Goal: Information Seeking & Learning: Learn about a topic

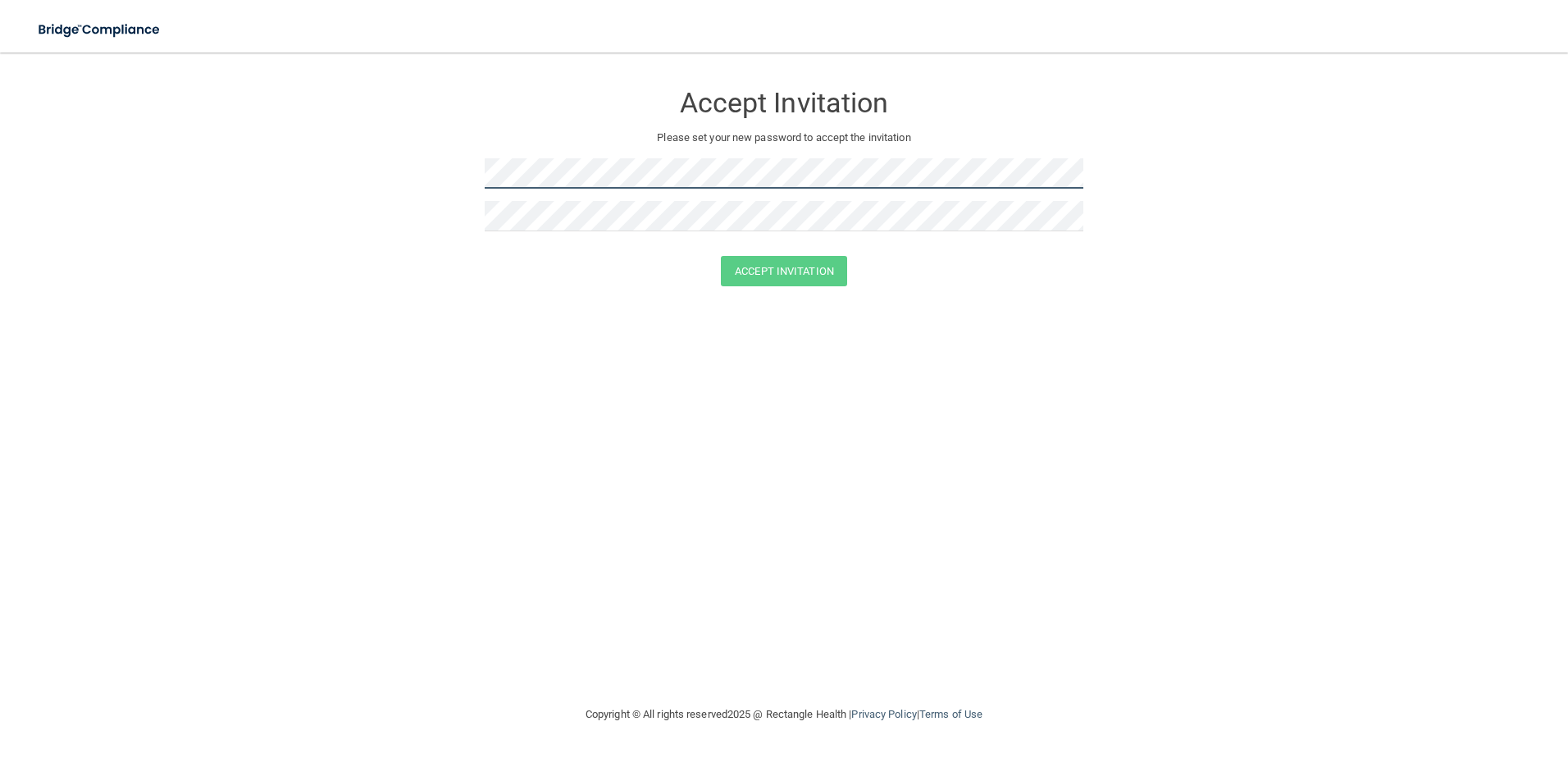
click at [448, 188] on form "Accept Invitation Please set your new password to accept the invitation Accept …" at bounding box center [784, 187] width 1503 height 237
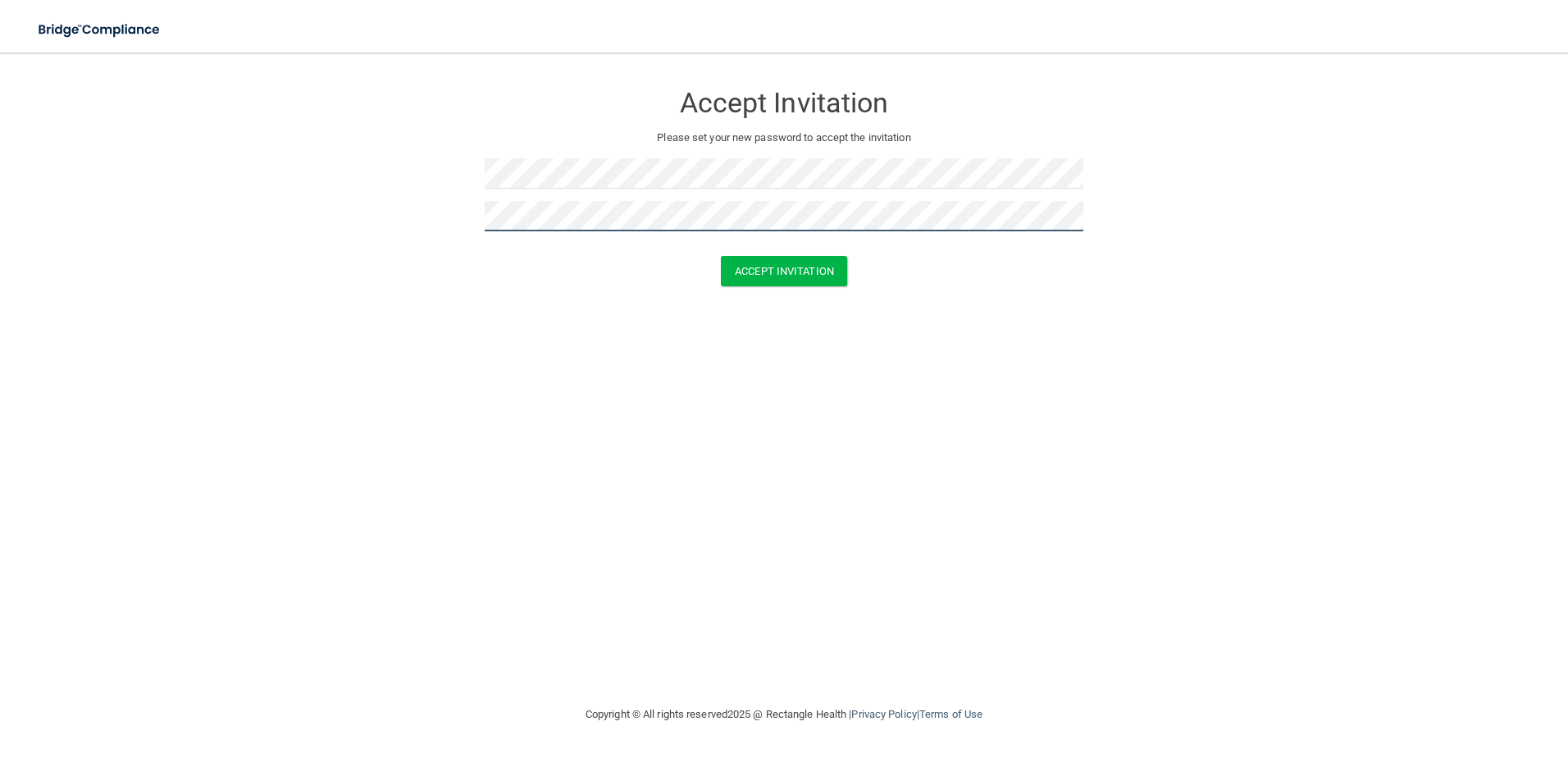
click at [721, 256] on button "Accept Invitation" at bounding box center [784, 271] width 127 height 30
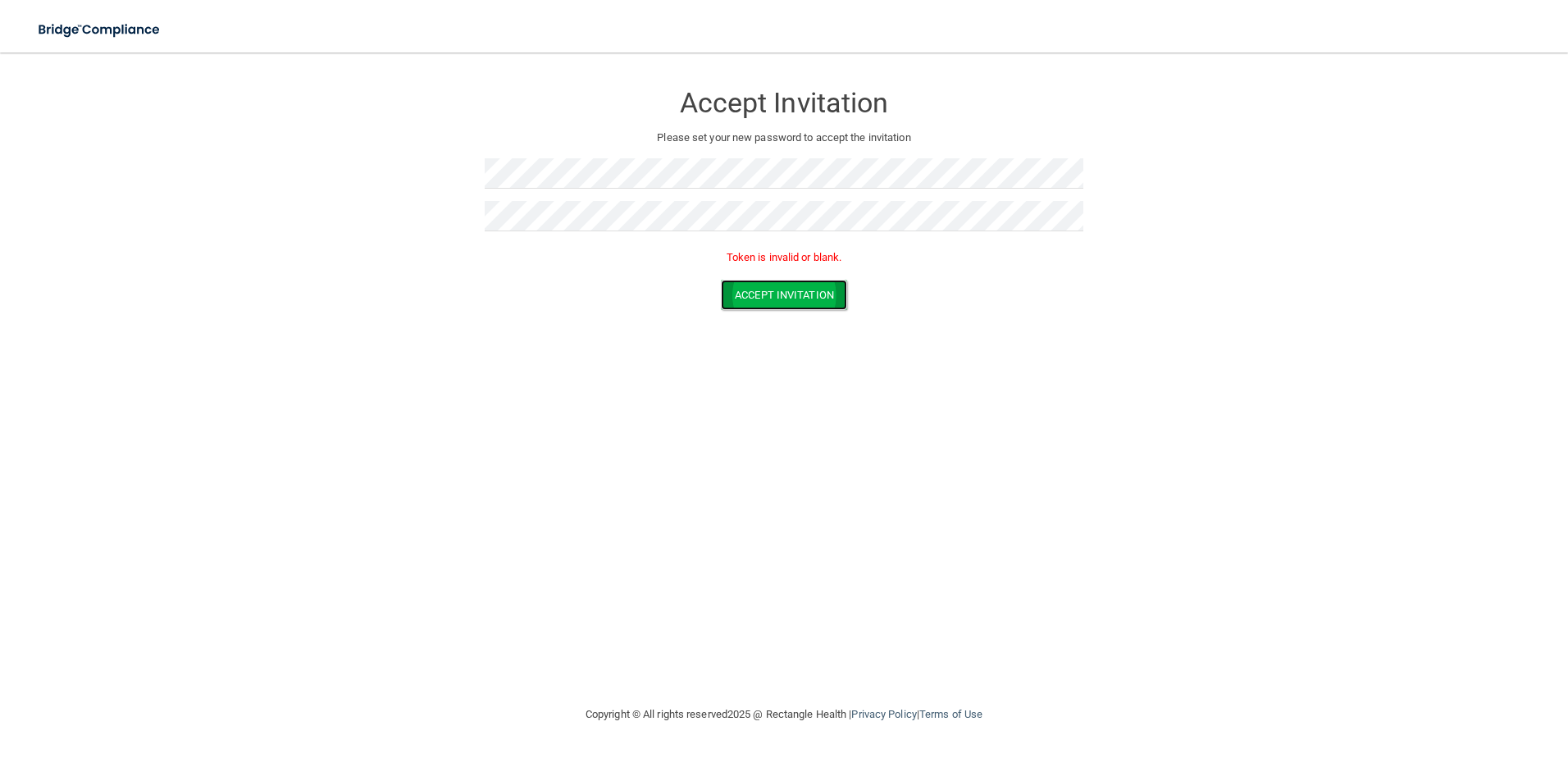
click at [784, 292] on button "Accept Invitation" at bounding box center [784, 295] width 127 height 30
click at [350, 423] on div "Accept Invitation Please set your new password to accept the invitation Token i…" at bounding box center [784, 379] width 1503 height 620
click at [84, 28] on img at bounding box center [100, 30] width 151 height 33
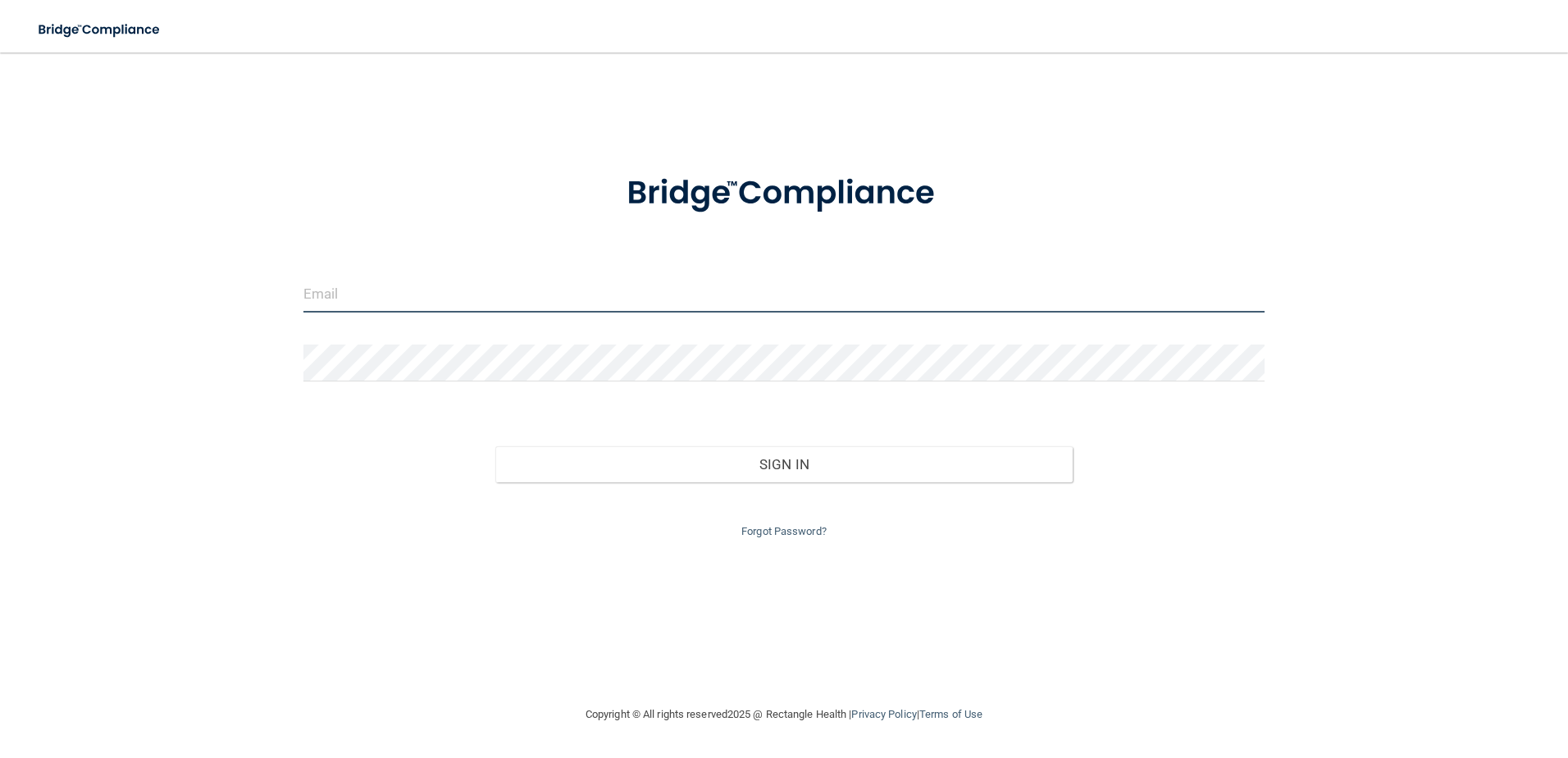
type input "[PERSON_NAME][EMAIL_ADDRESS][DOMAIN_NAME]"
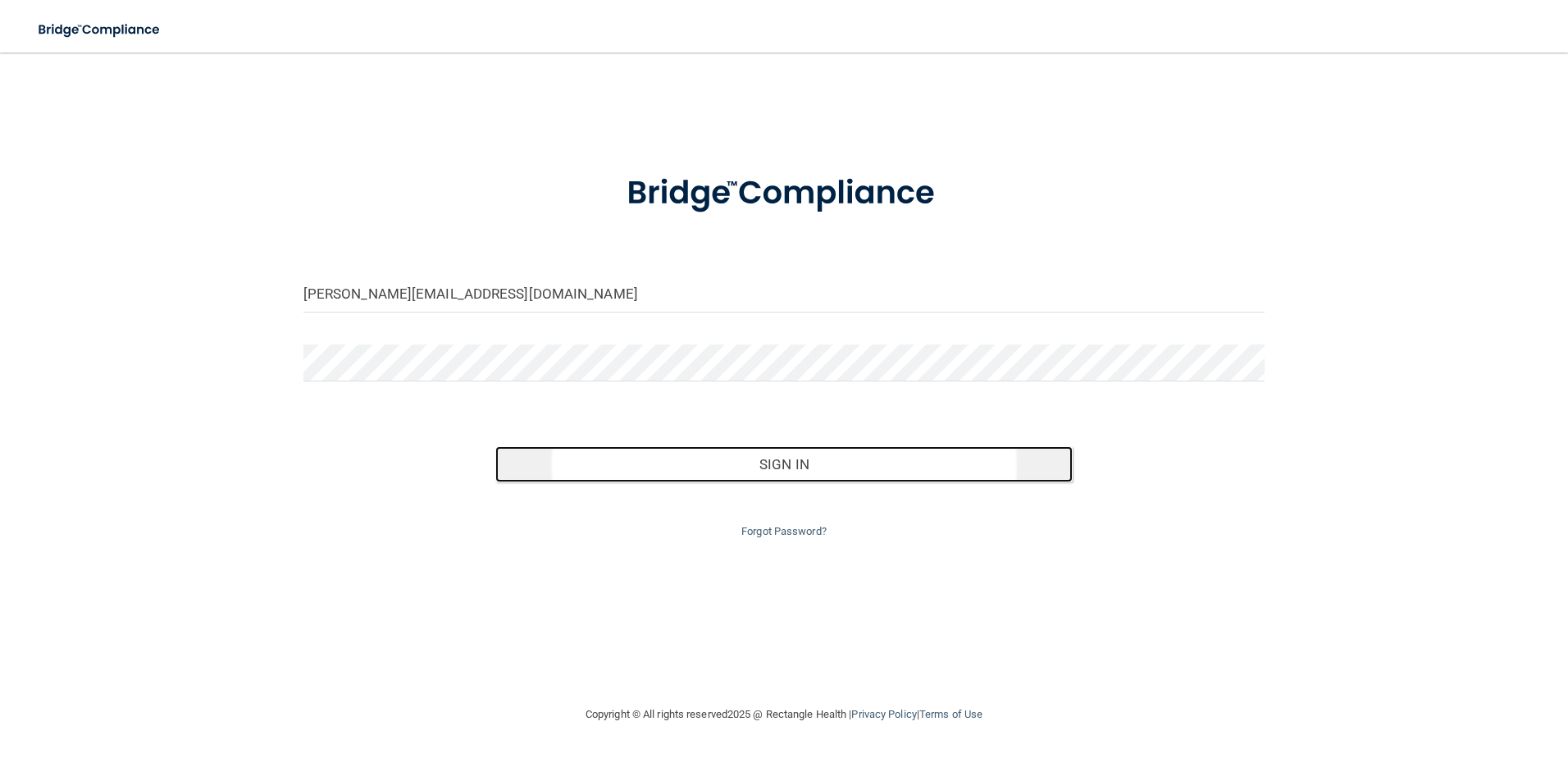
click at [835, 460] on button "Sign In" at bounding box center [784, 464] width 577 height 36
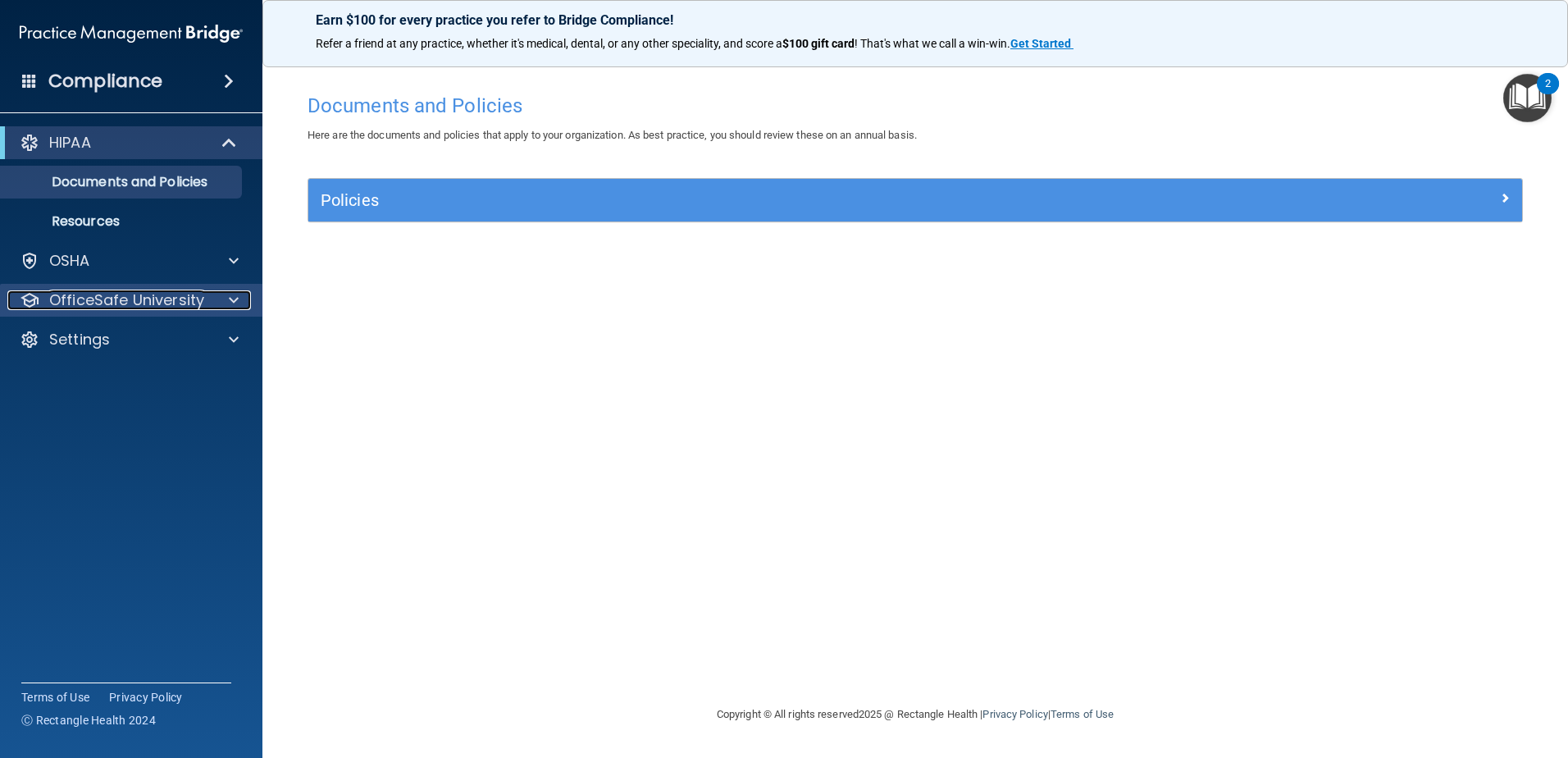
click at [156, 304] on p "OfficeSafe University" at bounding box center [127, 300] width 155 height 19
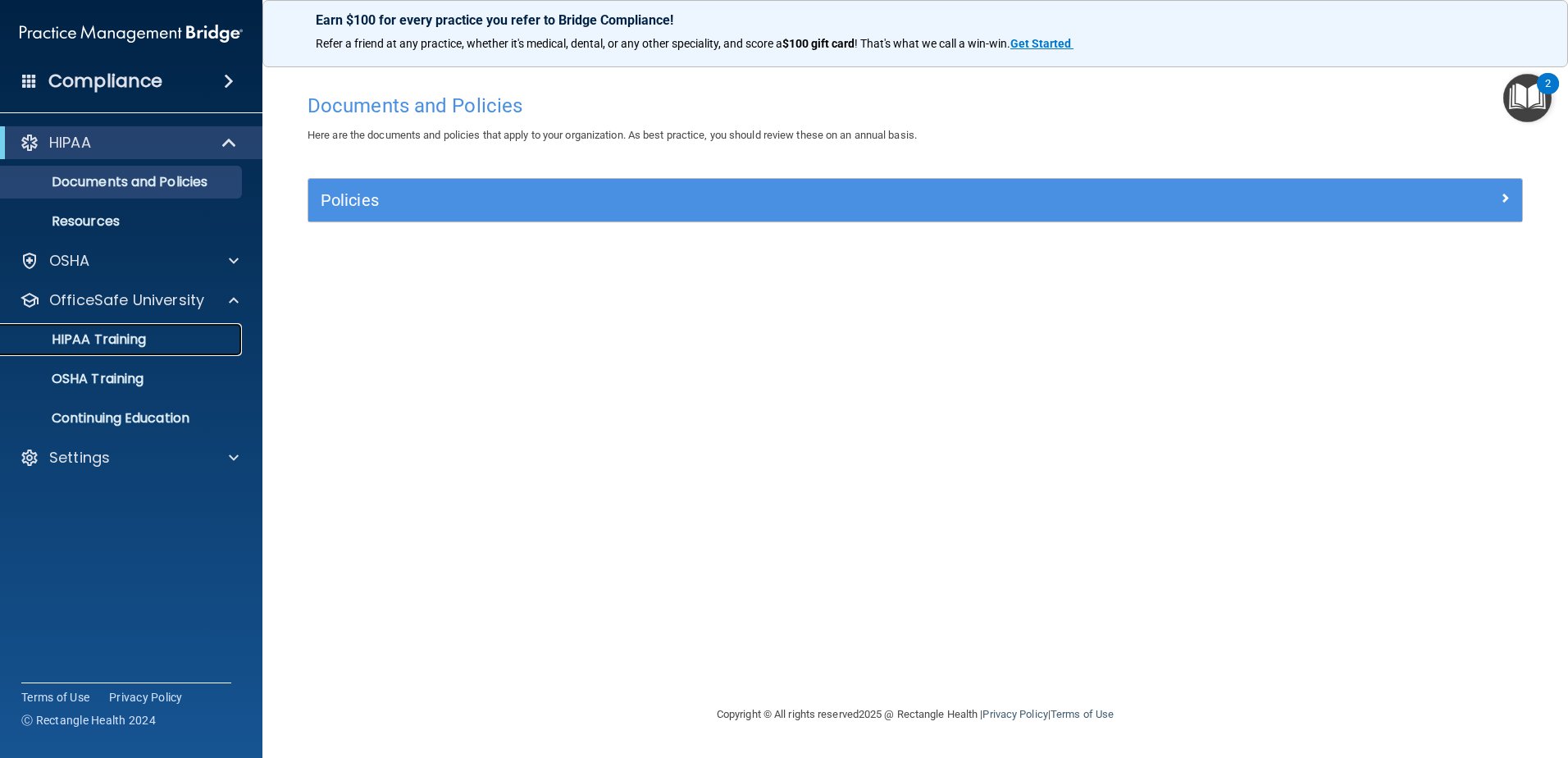
click at [113, 340] on p "HIPAA Training" at bounding box center [78, 340] width 136 height 17
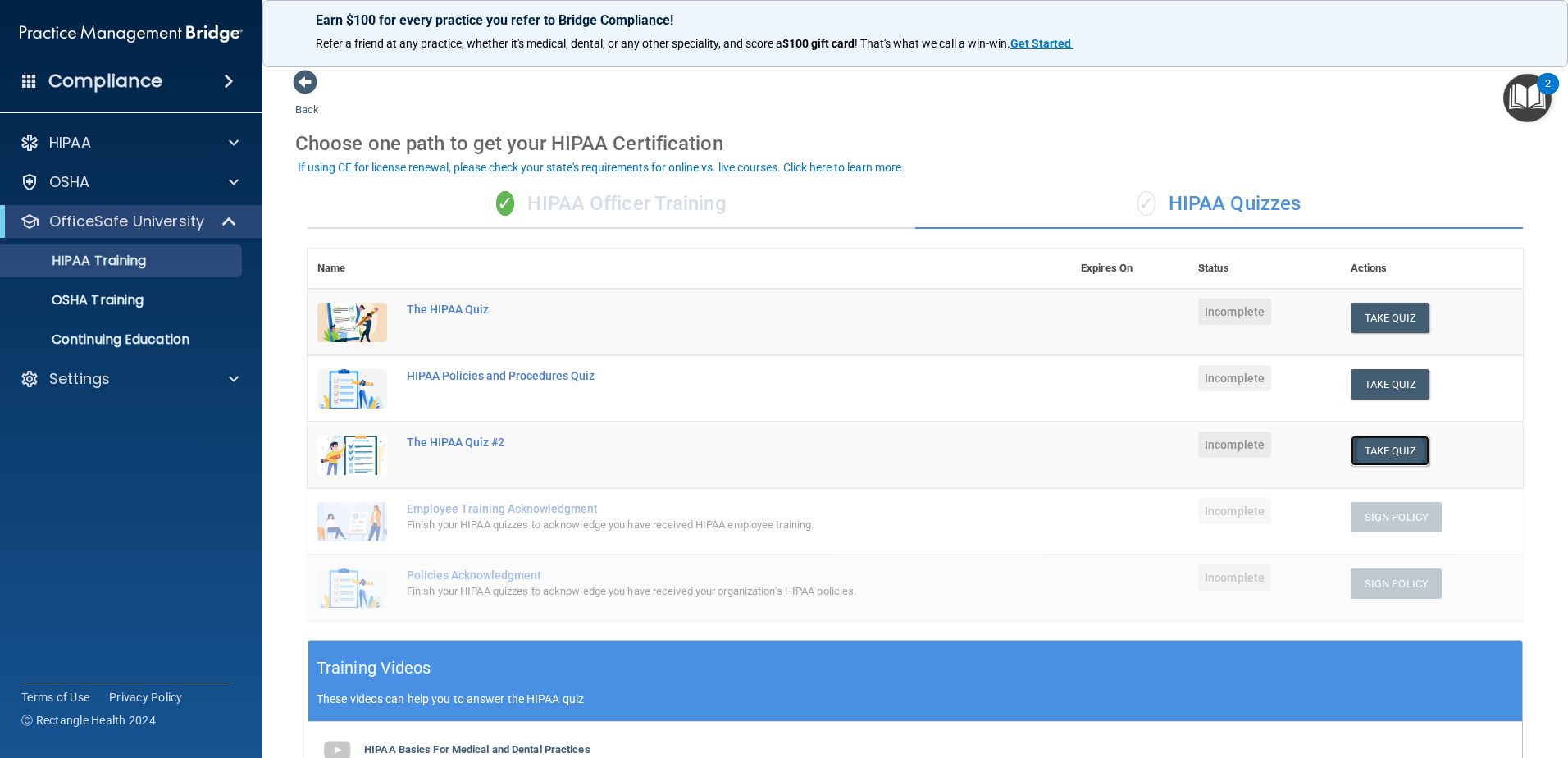
click at [1406, 456] on button "Take Quiz" at bounding box center [1389, 451] width 78 height 30
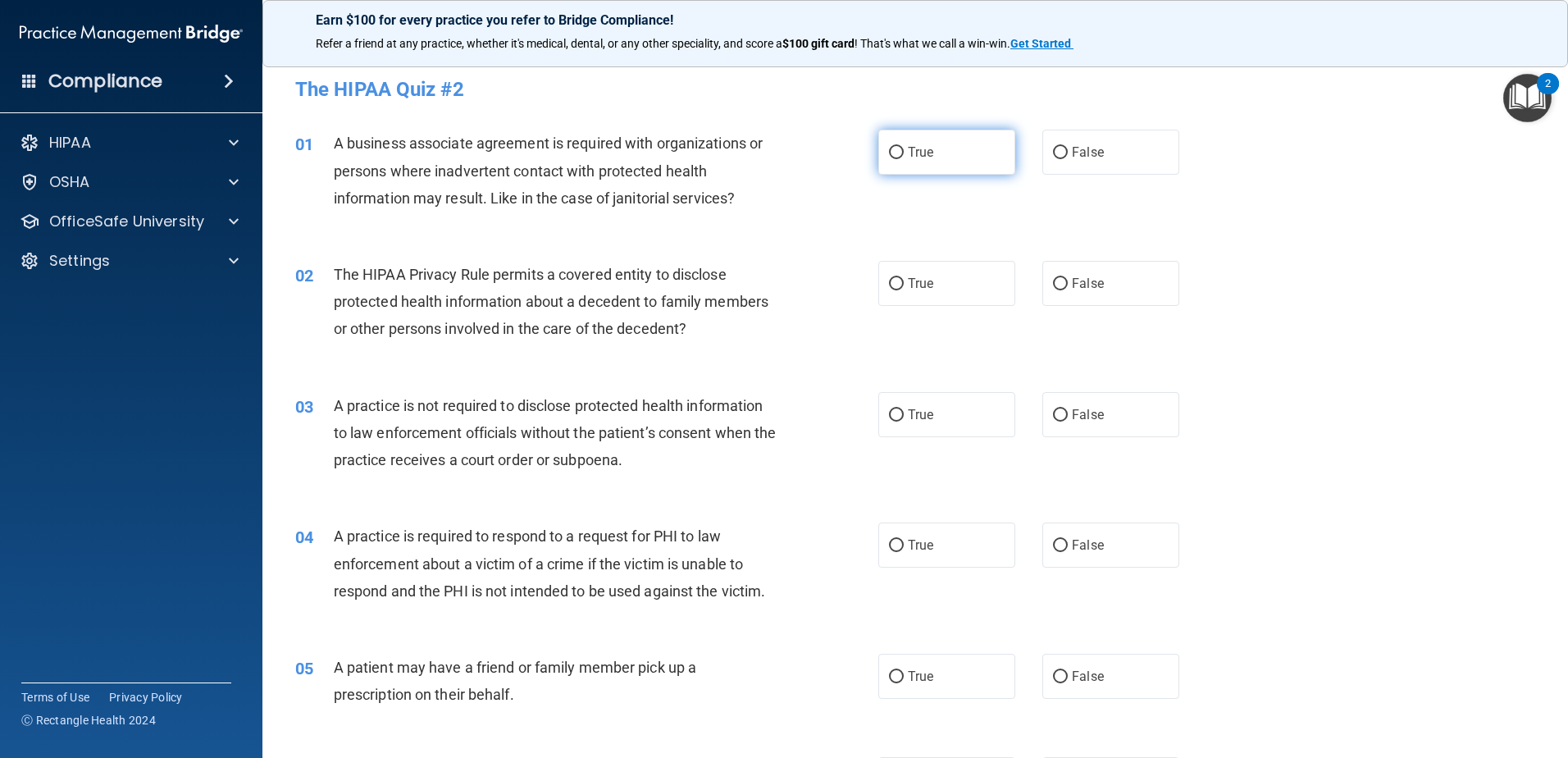
click at [890, 150] on input "True" at bounding box center [896, 153] width 15 height 12
radio input "true"
click at [898, 285] on label "True" at bounding box center [947, 283] width 137 height 45
click at [898, 285] on input "True" at bounding box center [896, 284] width 15 height 12
radio input "true"
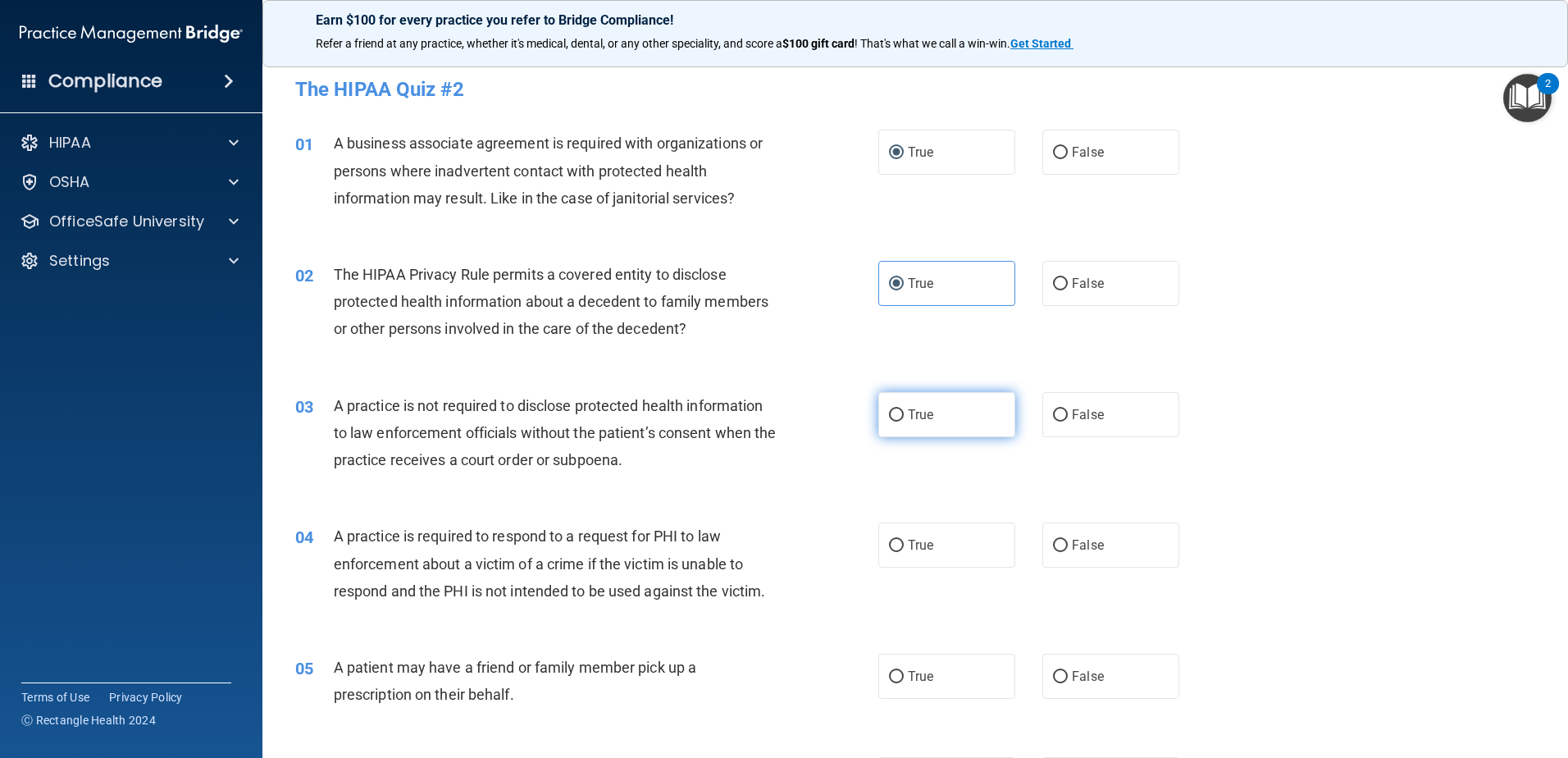
click at [890, 418] on input "True" at bounding box center [896, 416] width 15 height 12
radio input "true"
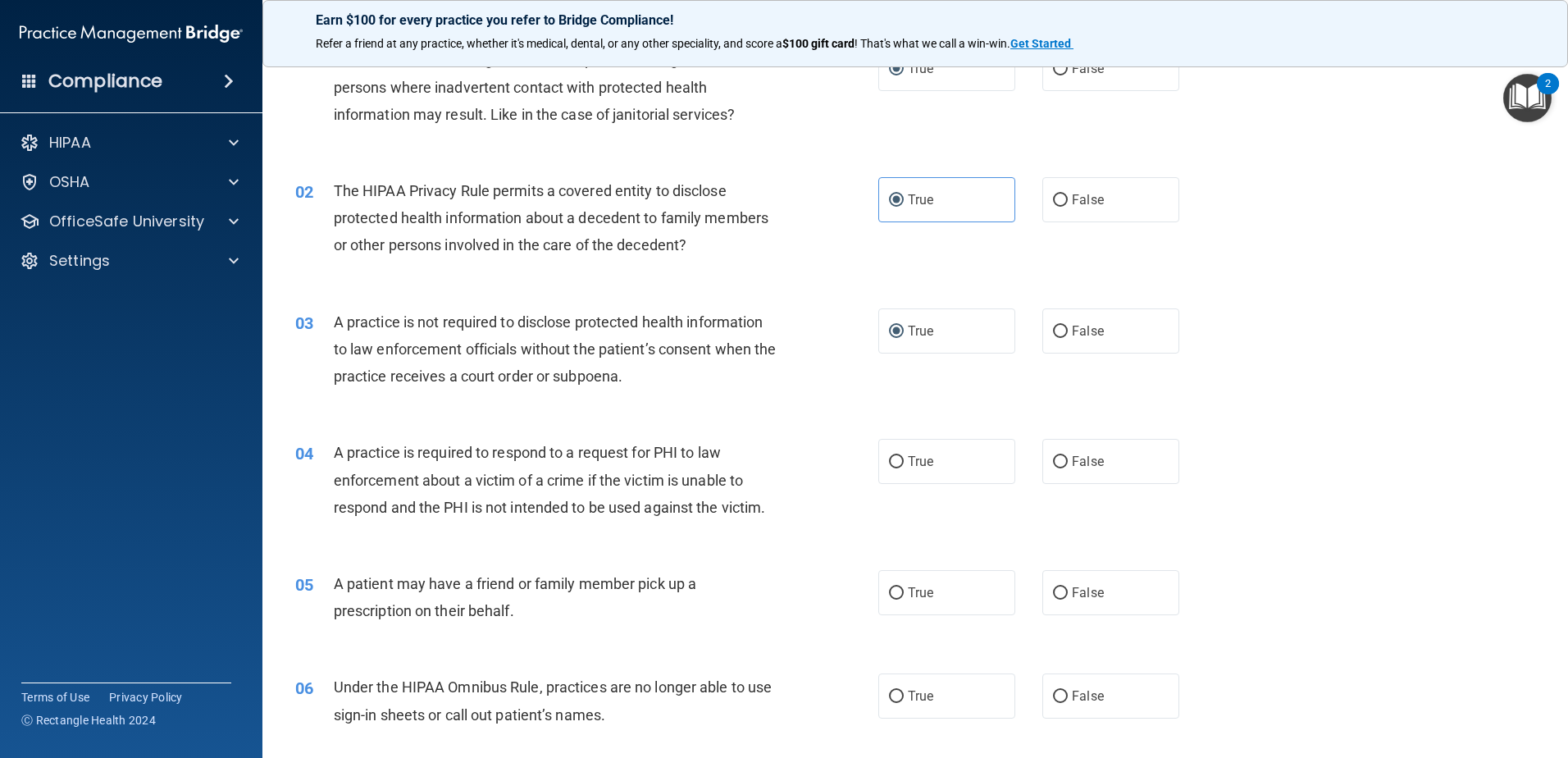
scroll to position [328, 0]
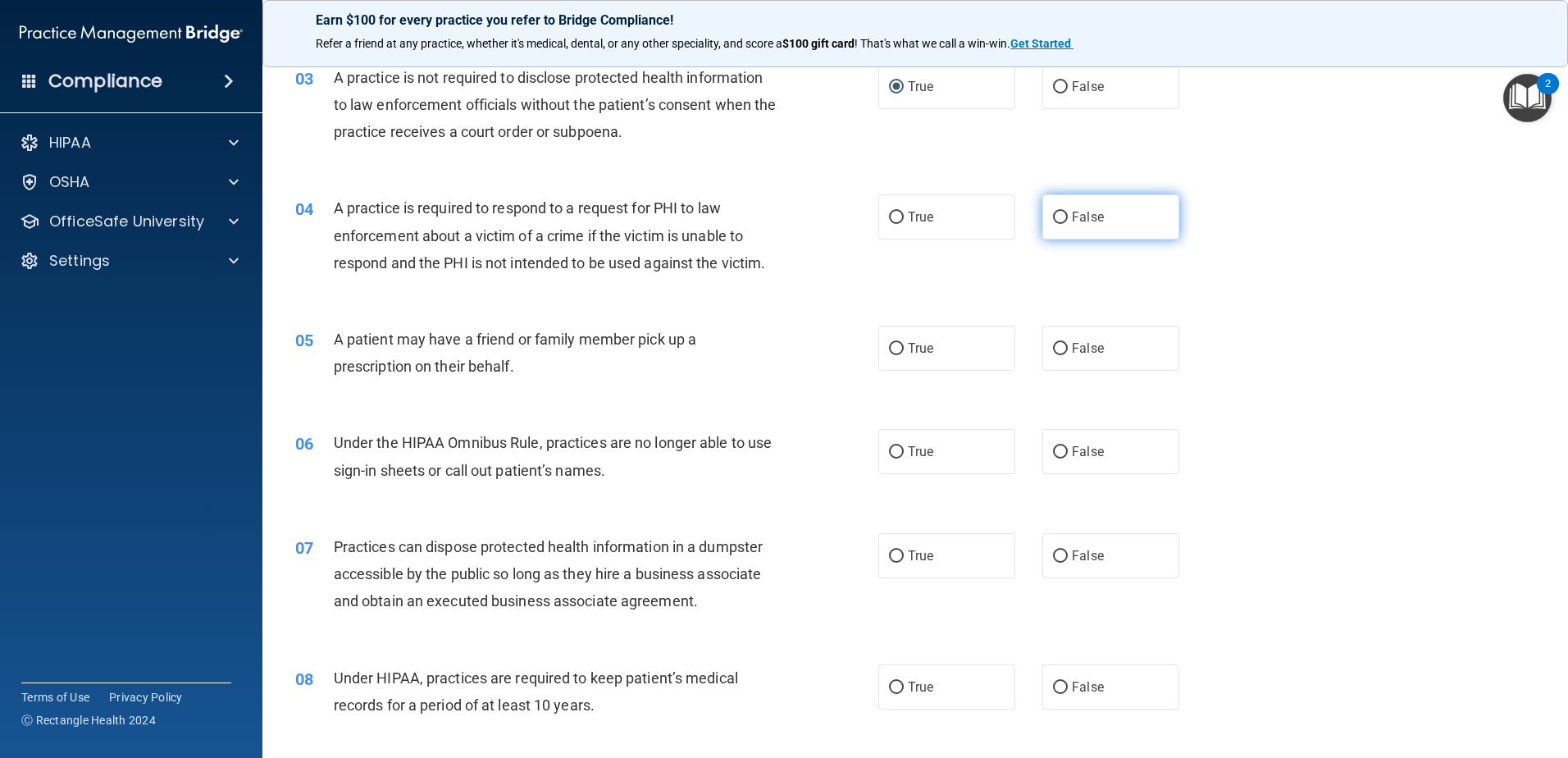
click at [1054, 216] on input "False" at bounding box center [1060, 217] width 15 height 12
radio input "true"
click at [1056, 343] on input "False" at bounding box center [1060, 350] width 15 height 12
radio input "true"
click at [892, 446] on input "True" at bounding box center [896, 453] width 15 height 12
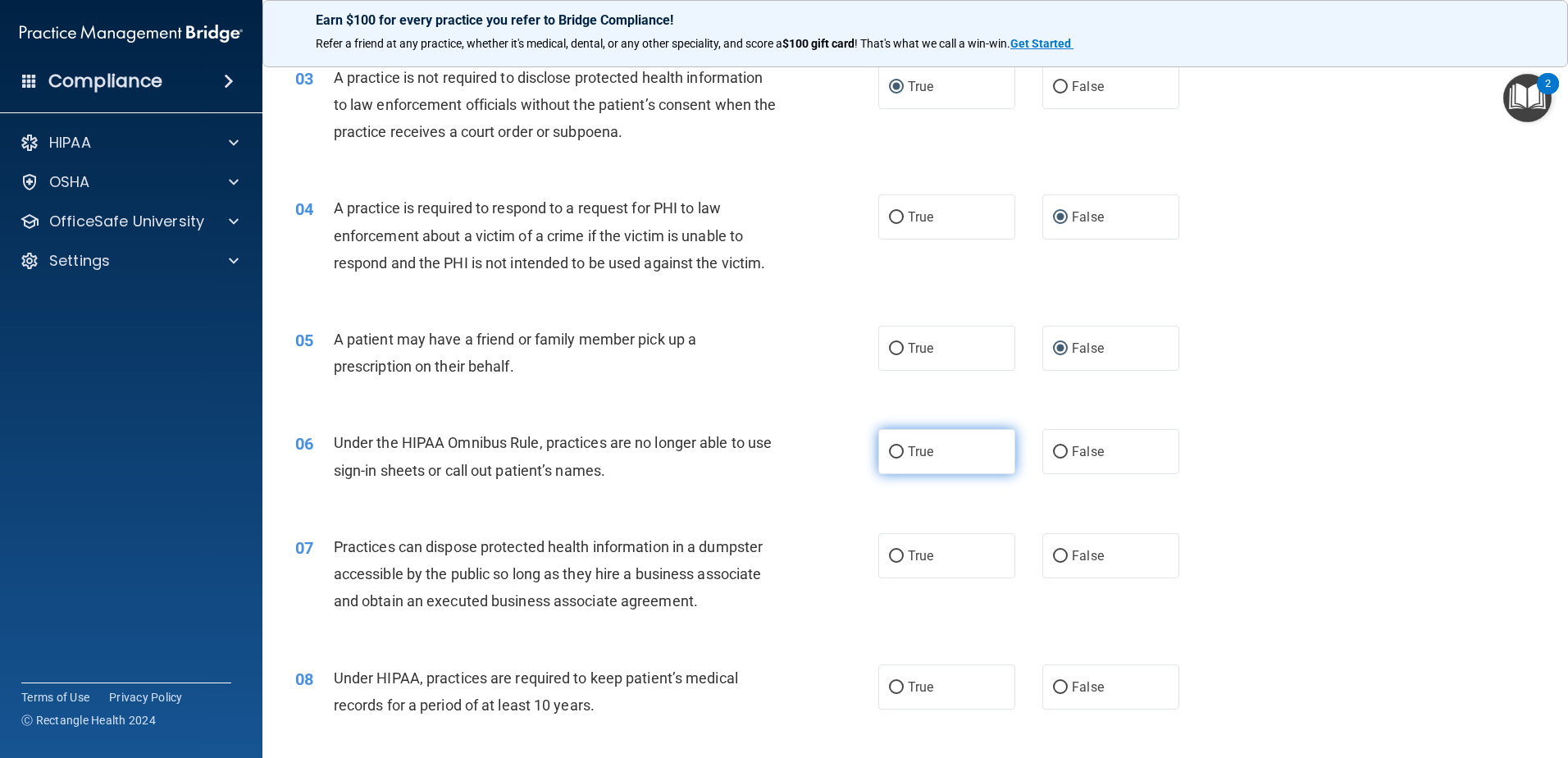
radio input "true"
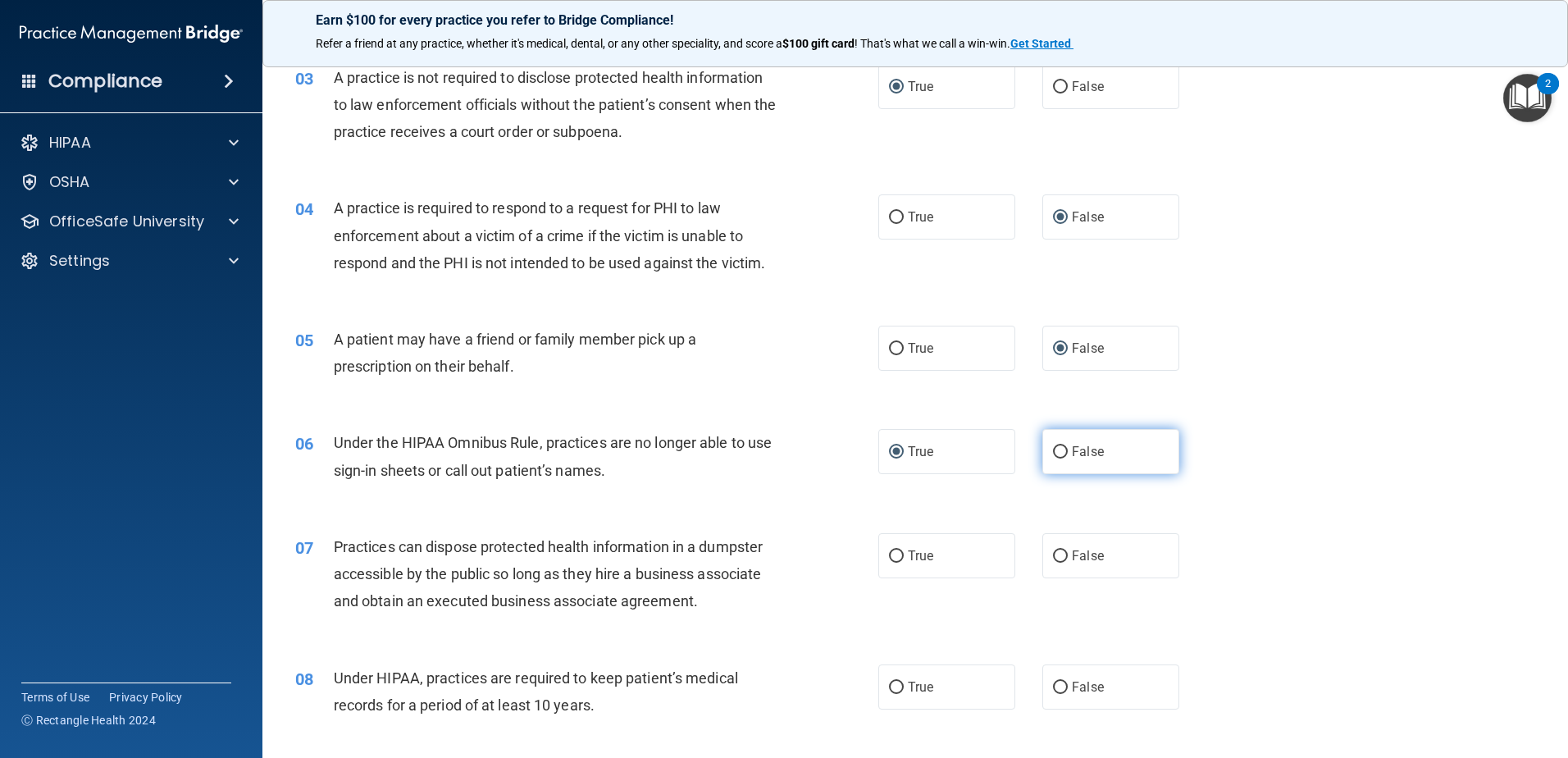
click at [1055, 453] on input "False" at bounding box center [1060, 453] width 15 height 12
radio input "true"
radio input "false"
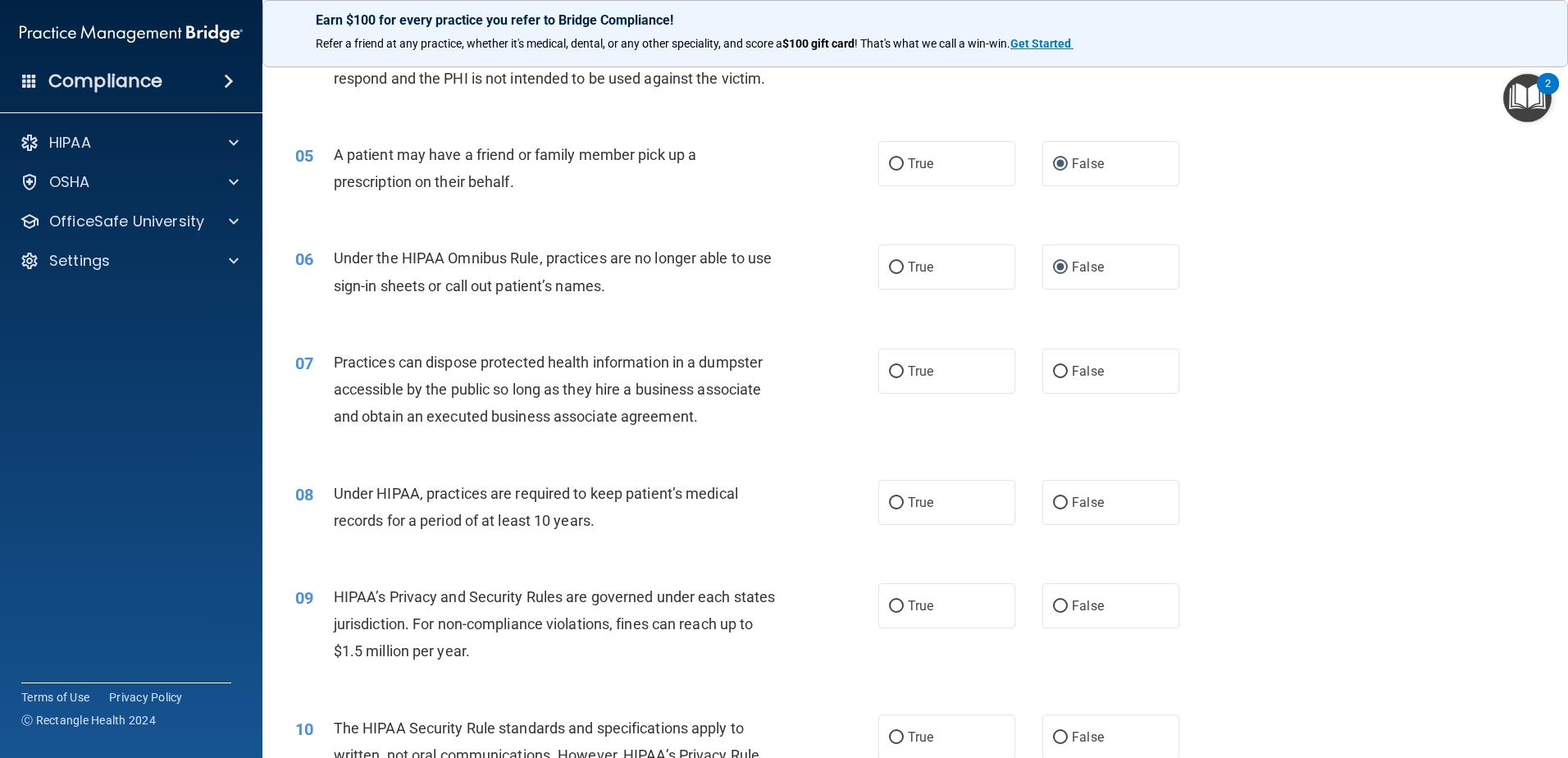
scroll to position [574, 0]
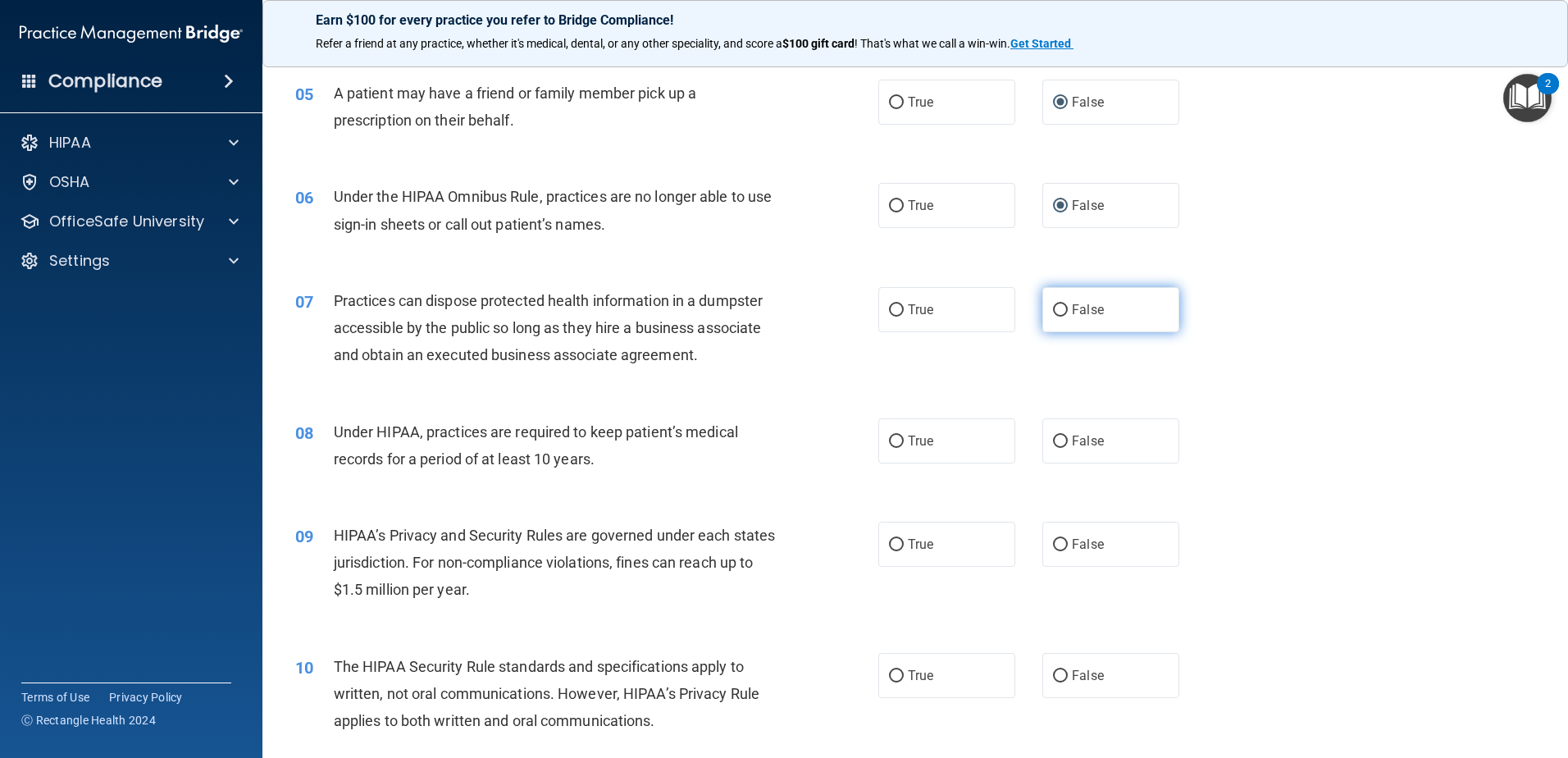
click at [1054, 306] on input "False" at bounding box center [1060, 311] width 15 height 12
radio input "true"
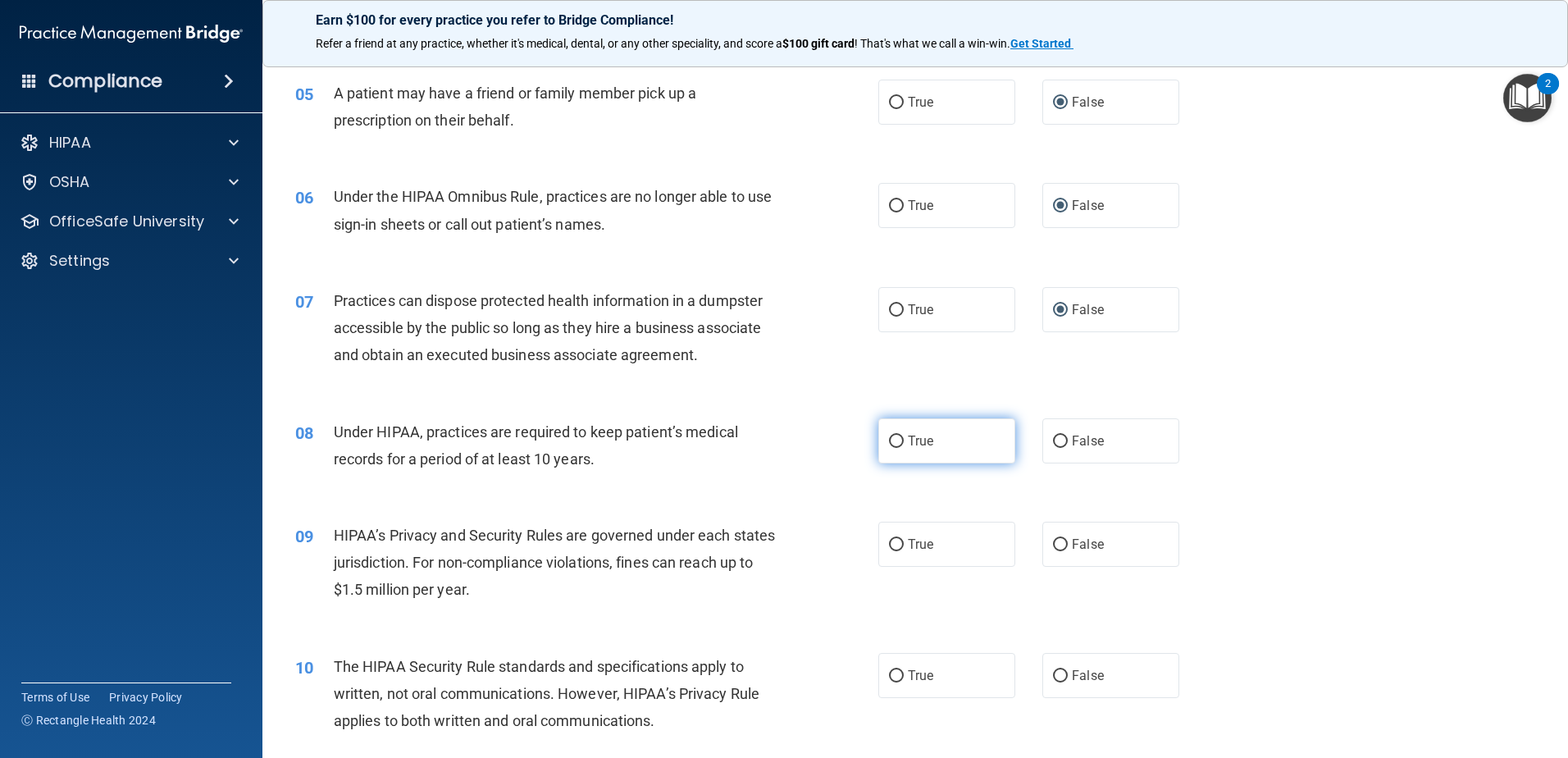
click at [908, 445] on span "True" at bounding box center [920, 441] width 26 height 16
click at [902, 445] on input "True" at bounding box center [896, 442] width 15 height 12
radio input "true"
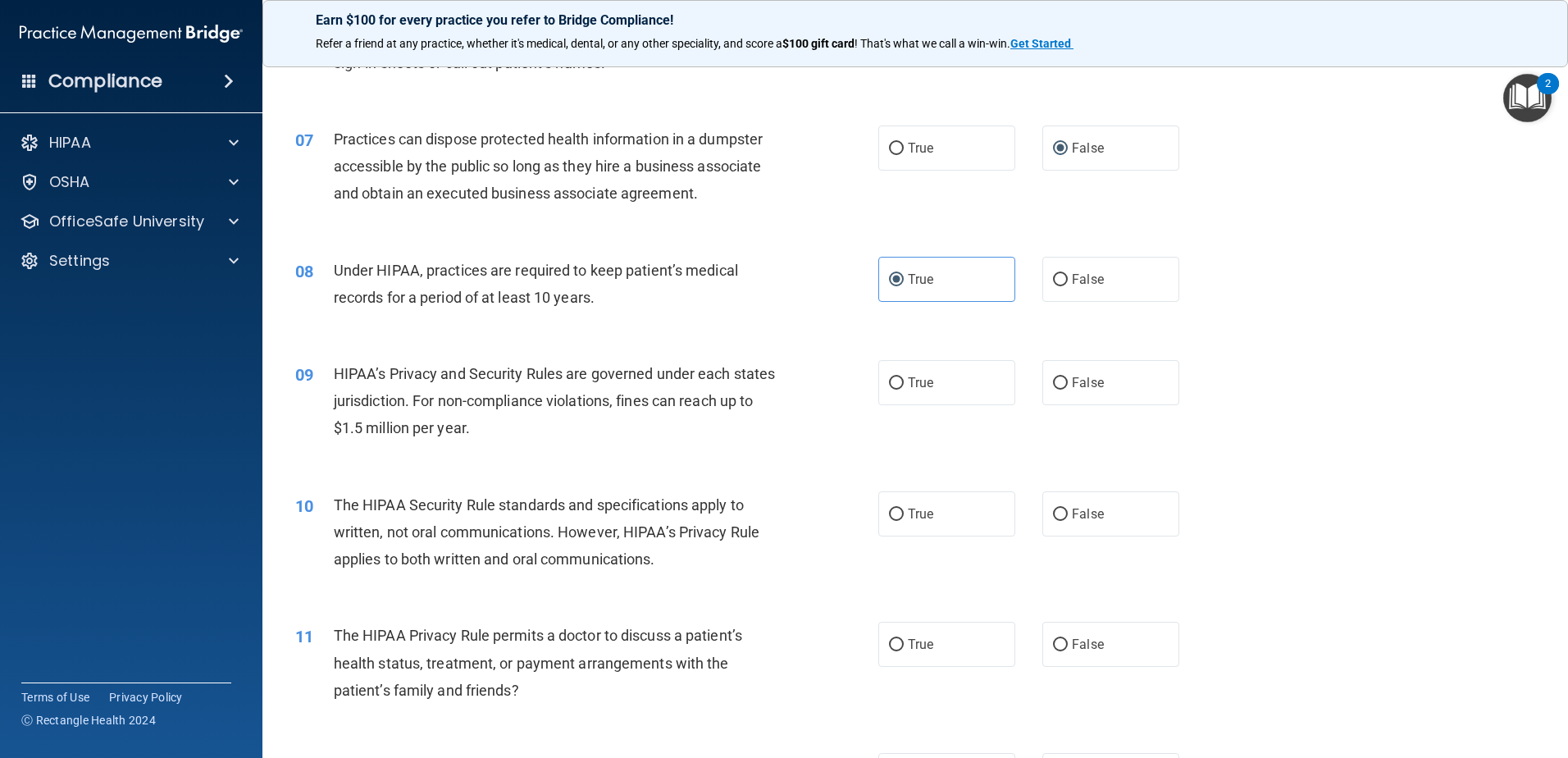
scroll to position [739, 0]
click at [899, 382] on label "True" at bounding box center [947, 379] width 137 height 45
click at [899, 382] on input "True" at bounding box center [896, 381] width 15 height 12
radio input "true"
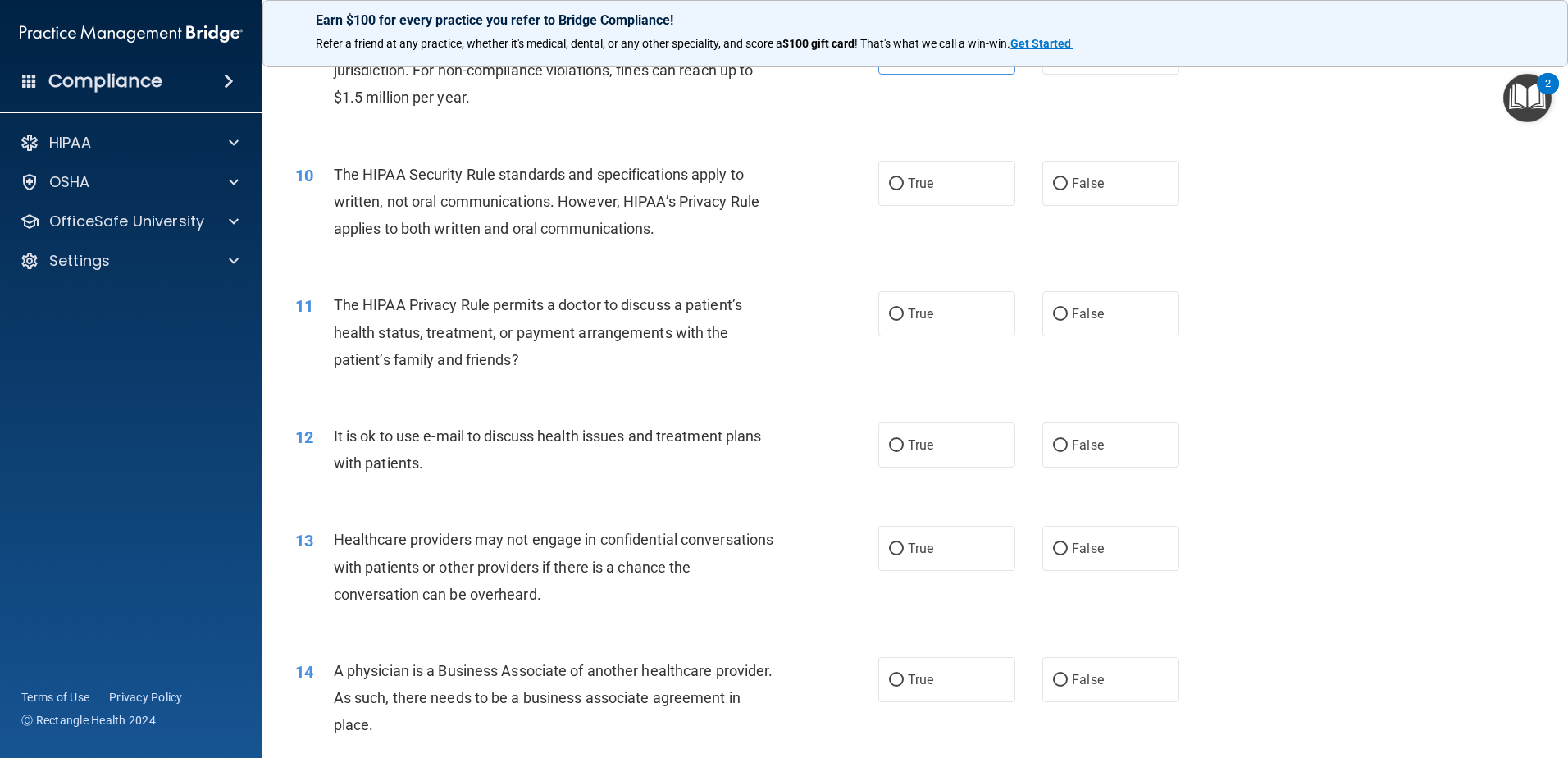
scroll to position [902, 0]
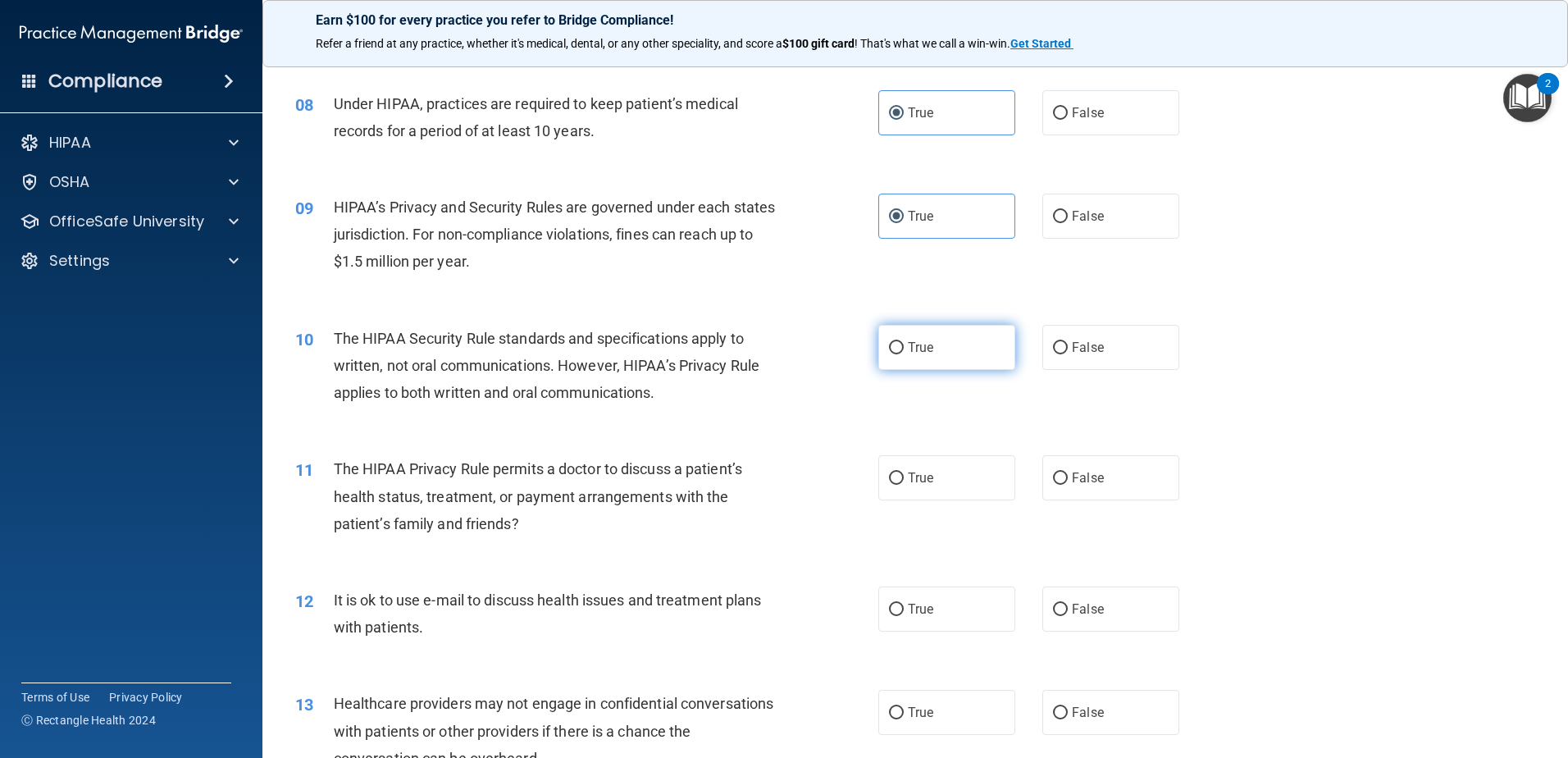
click at [908, 343] on span "True" at bounding box center [920, 348] width 26 height 16
click at [902, 343] on input "True" at bounding box center [896, 349] width 15 height 12
radio input "true"
click at [1053, 480] on input "False" at bounding box center [1060, 479] width 15 height 12
radio input "true"
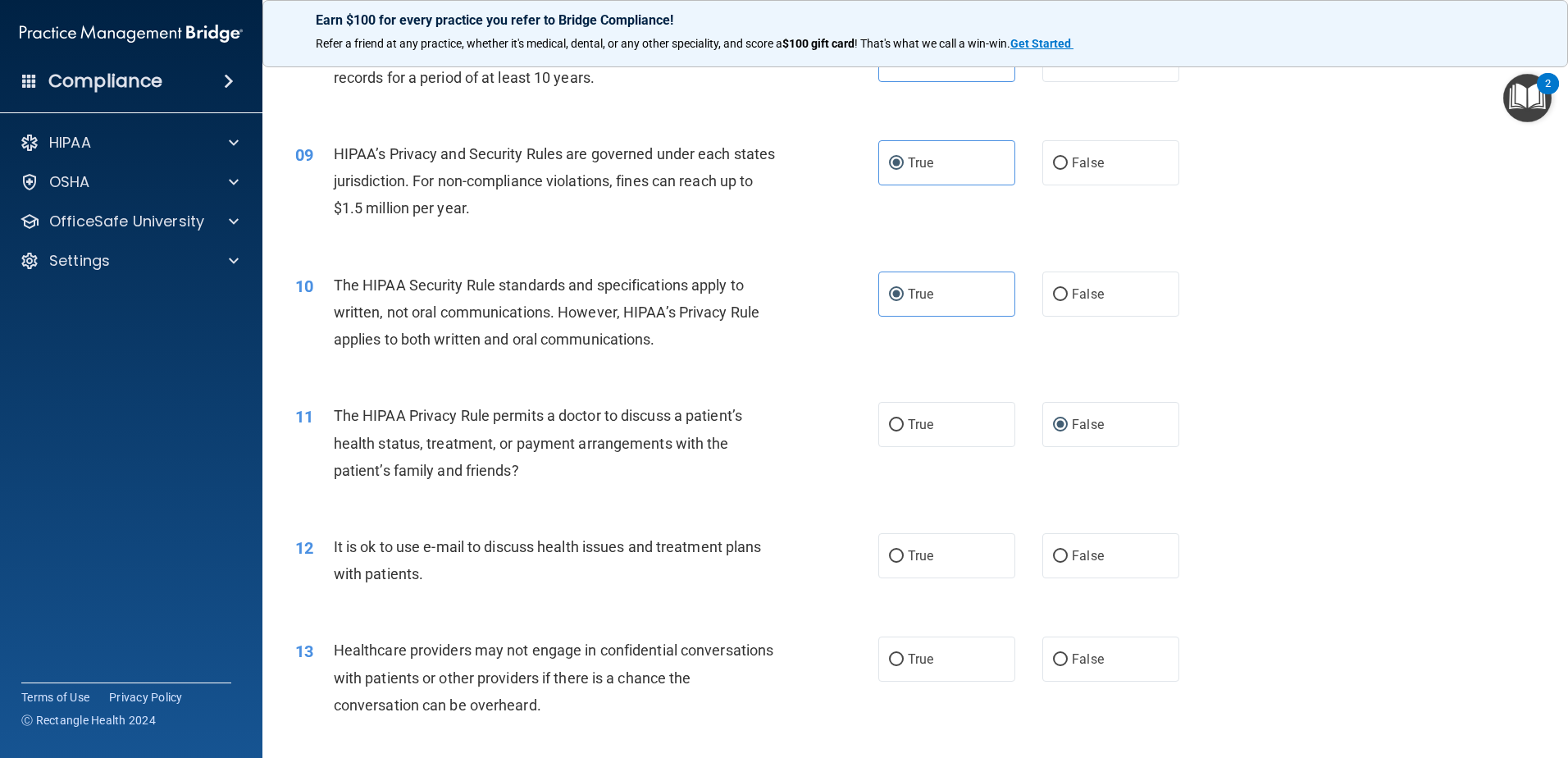
scroll to position [985, 0]
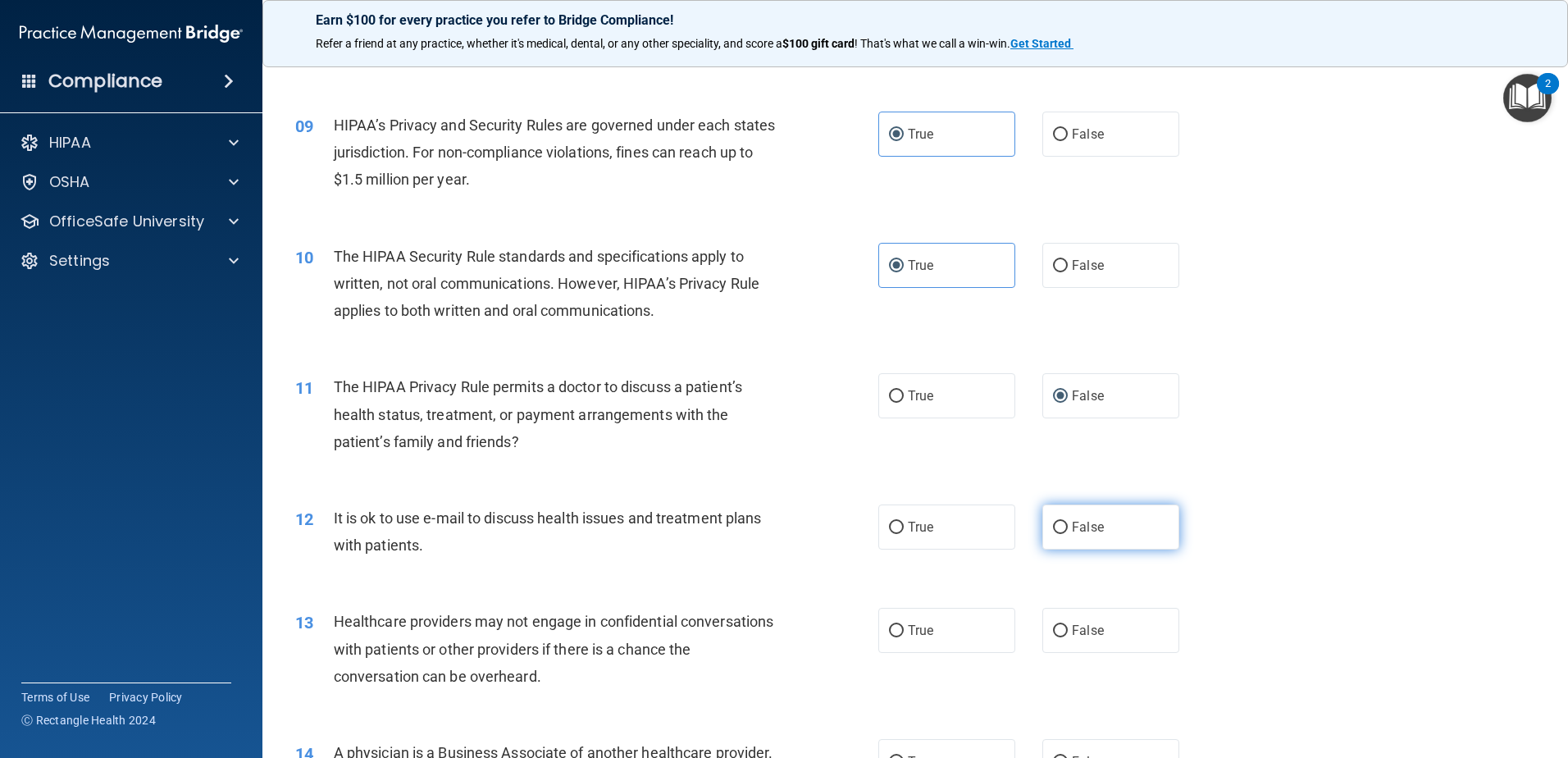
click at [1061, 529] on label "False" at bounding box center [1111, 526] width 137 height 45
click at [1061, 529] on input "False" at bounding box center [1060, 528] width 15 height 12
radio input "true"
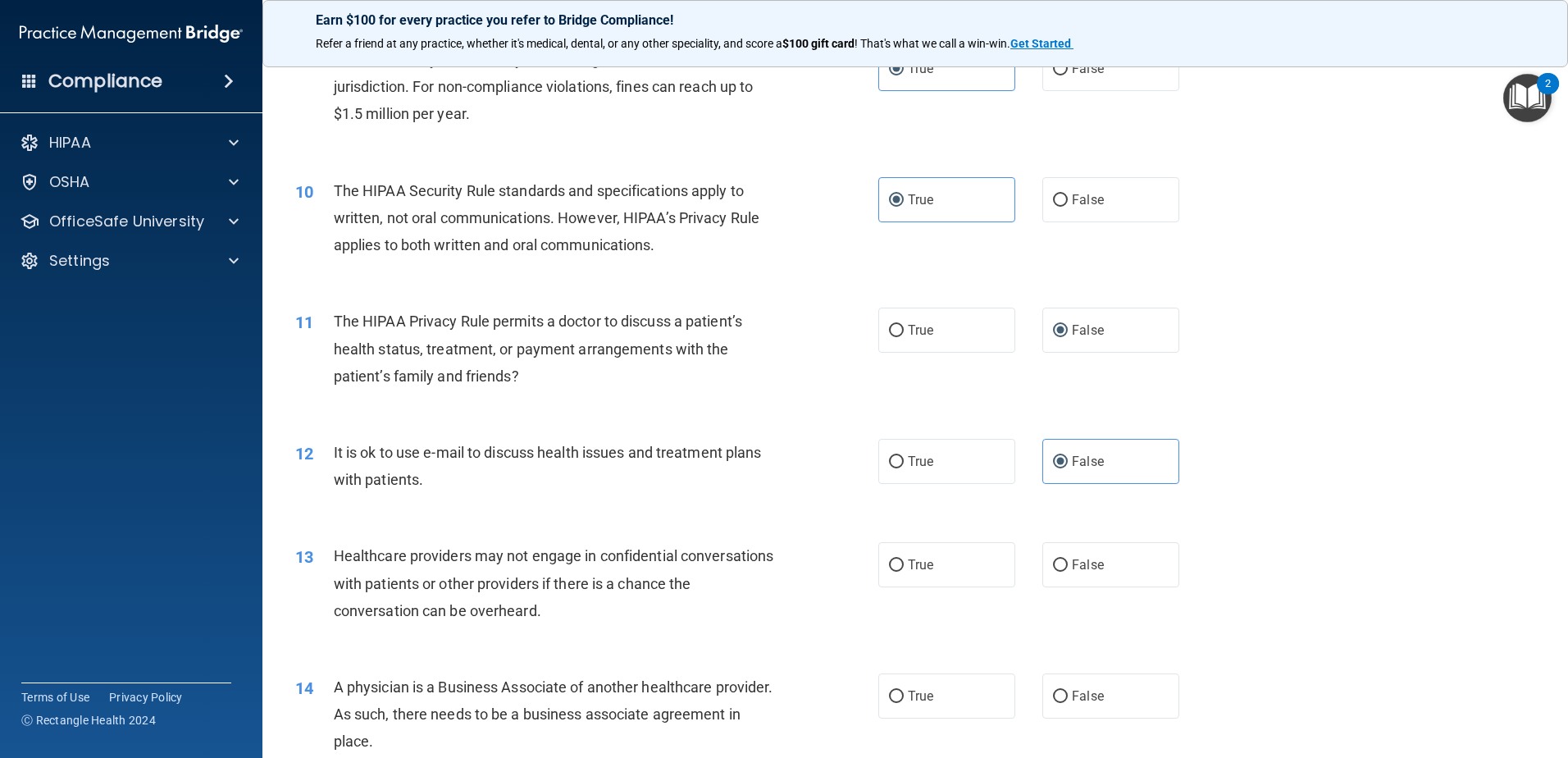
scroll to position [1313, 0]
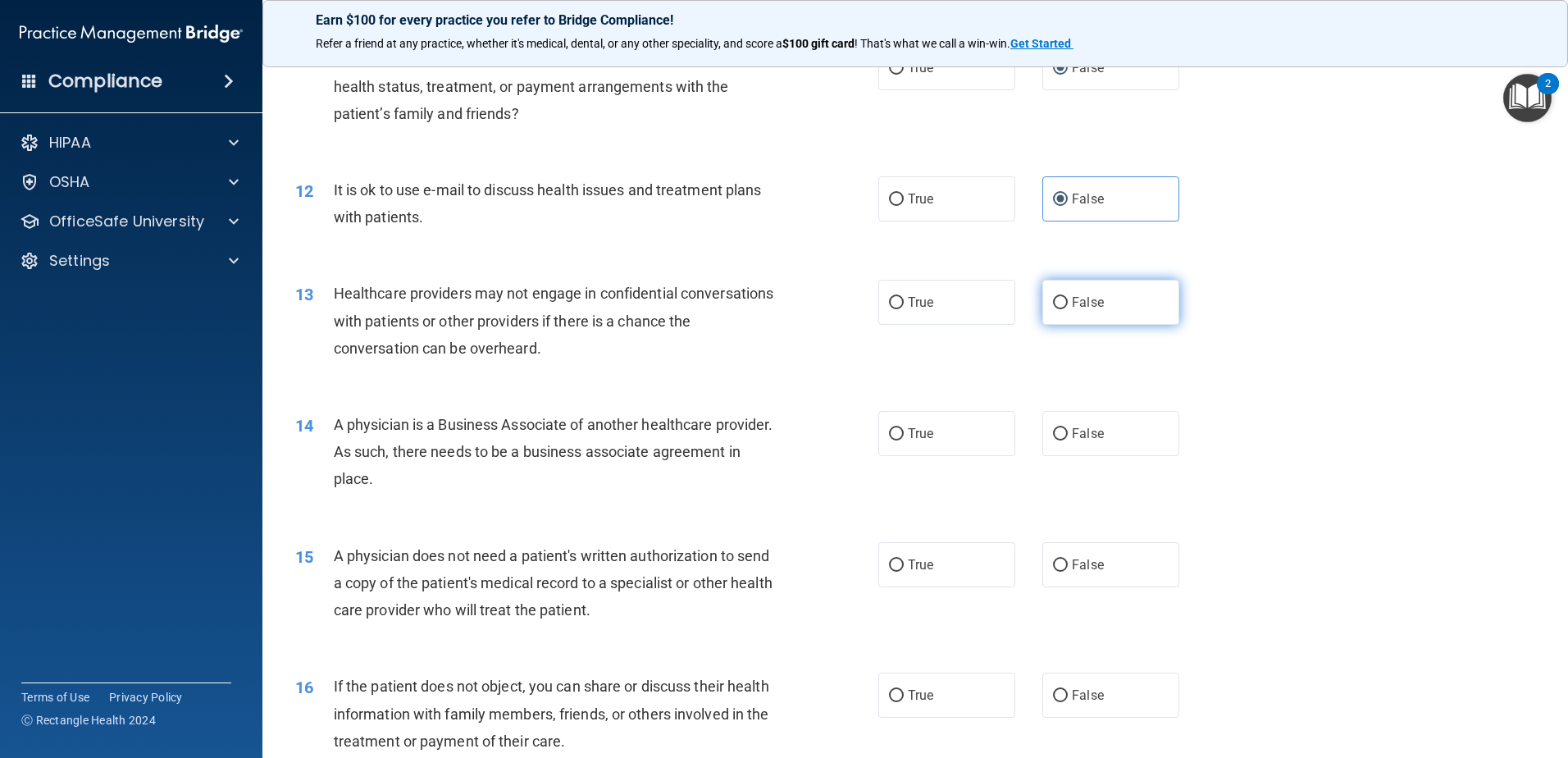
click at [1060, 308] on label "False" at bounding box center [1111, 302] width 137 height 45
click at [1060, 308] on input "False" at bounding box center [1060, 303] width 15 height 12
radio input "true"
click at [916, 441] on span "True" at bounding box center [920, 434] width 26 height 16
click at [904, 441] on input "True" at bounding box center [896, 435] width 15 height 12
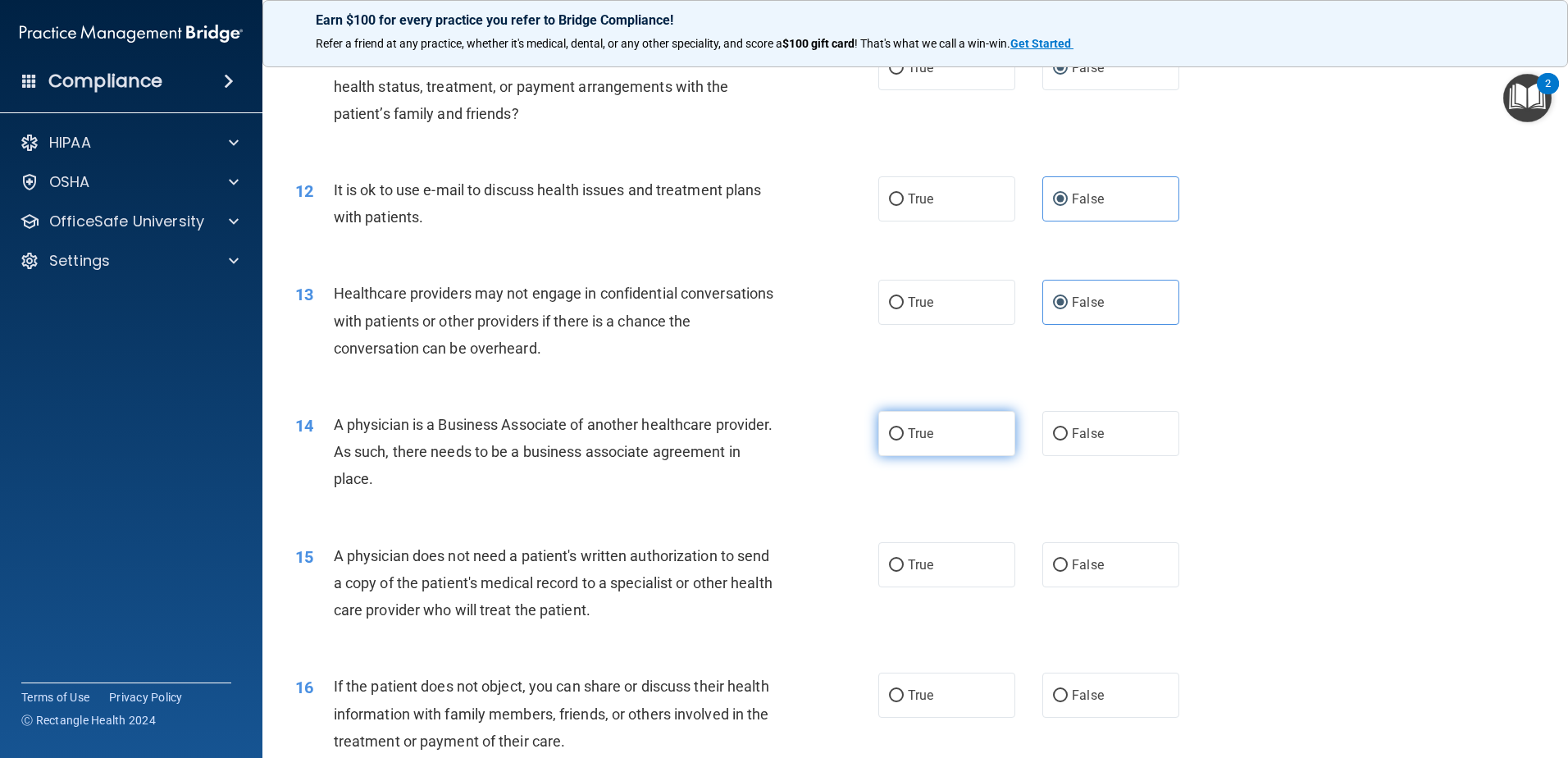
radio input "true"
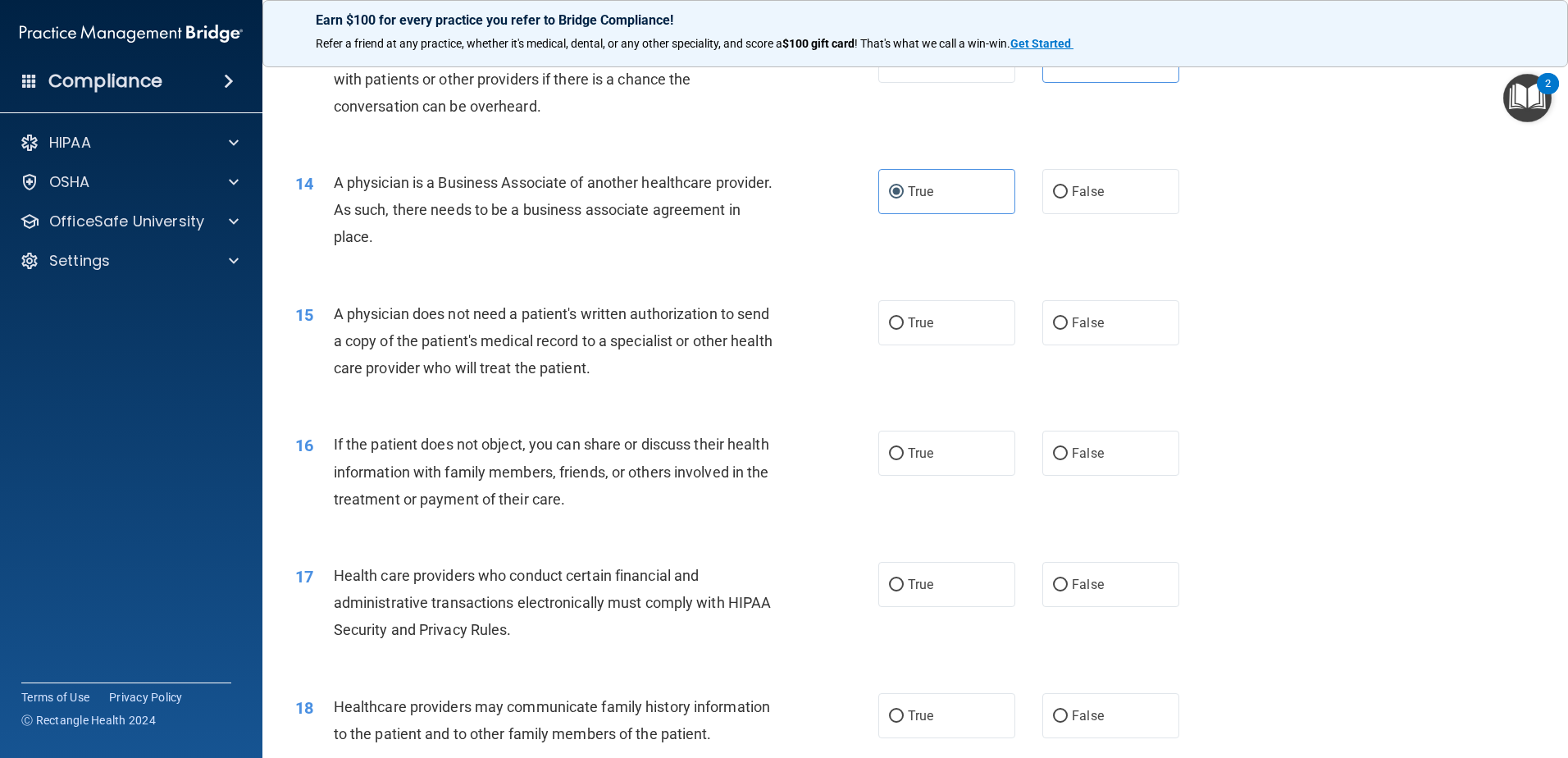
scroll to position [1559, 0]
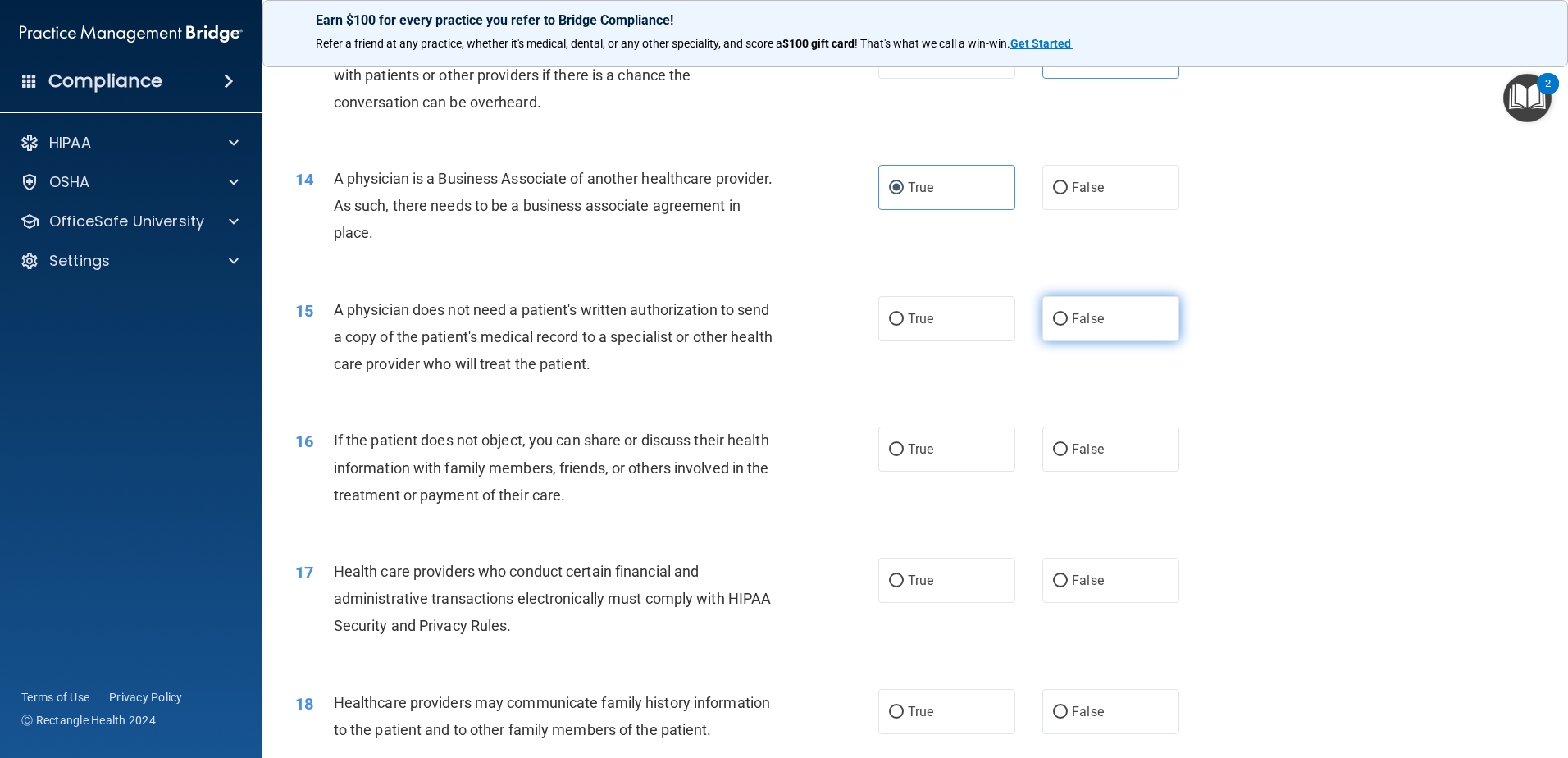
click at [1062, 316] on label "False" at bounding box center [1111, 319] width 137 height 45
click at [1062, 316] on input "False" at bounding box center [1060, 320] width 15 height 12
radio input "true"
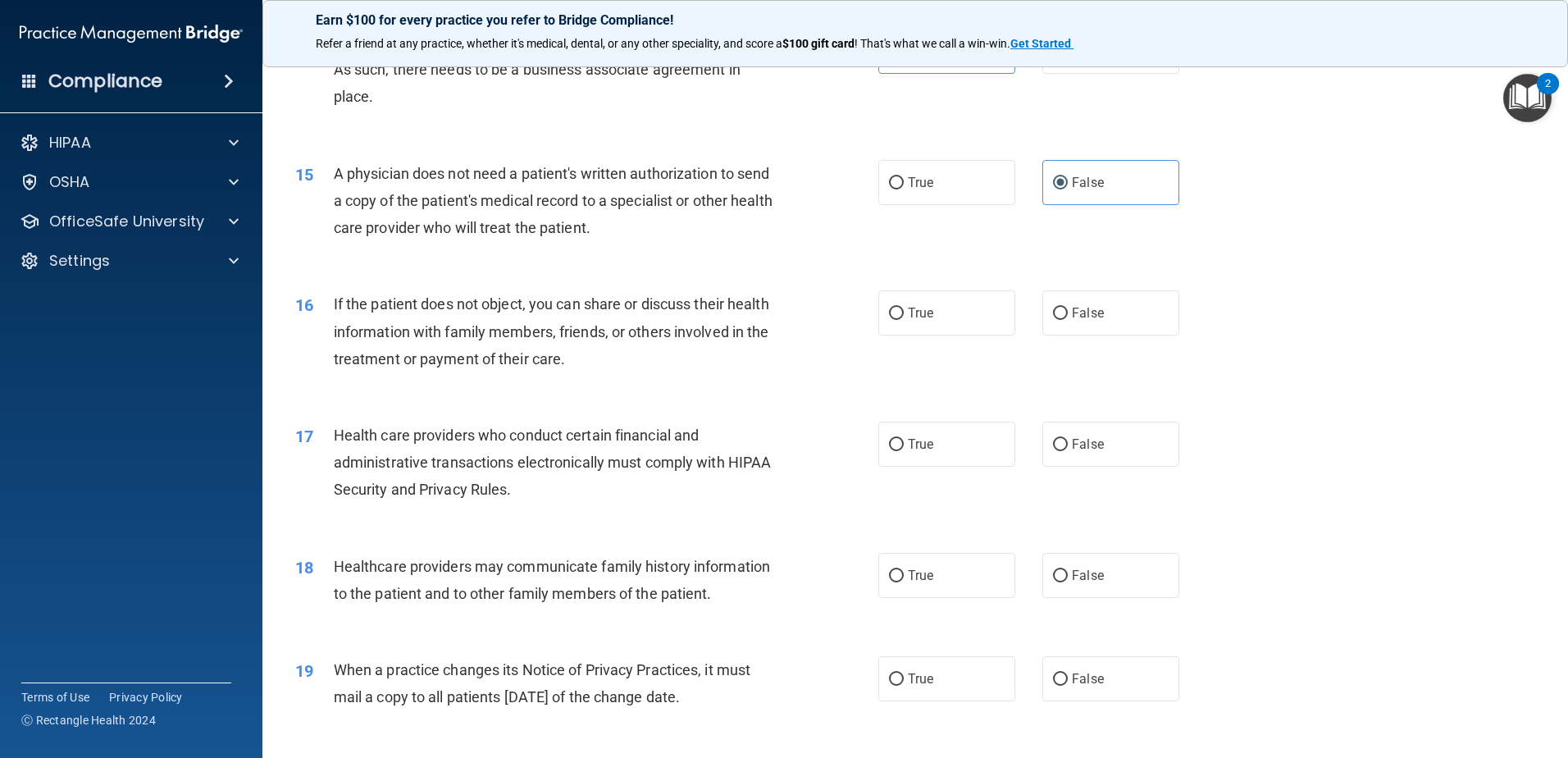
scroll to position [1723, 0]
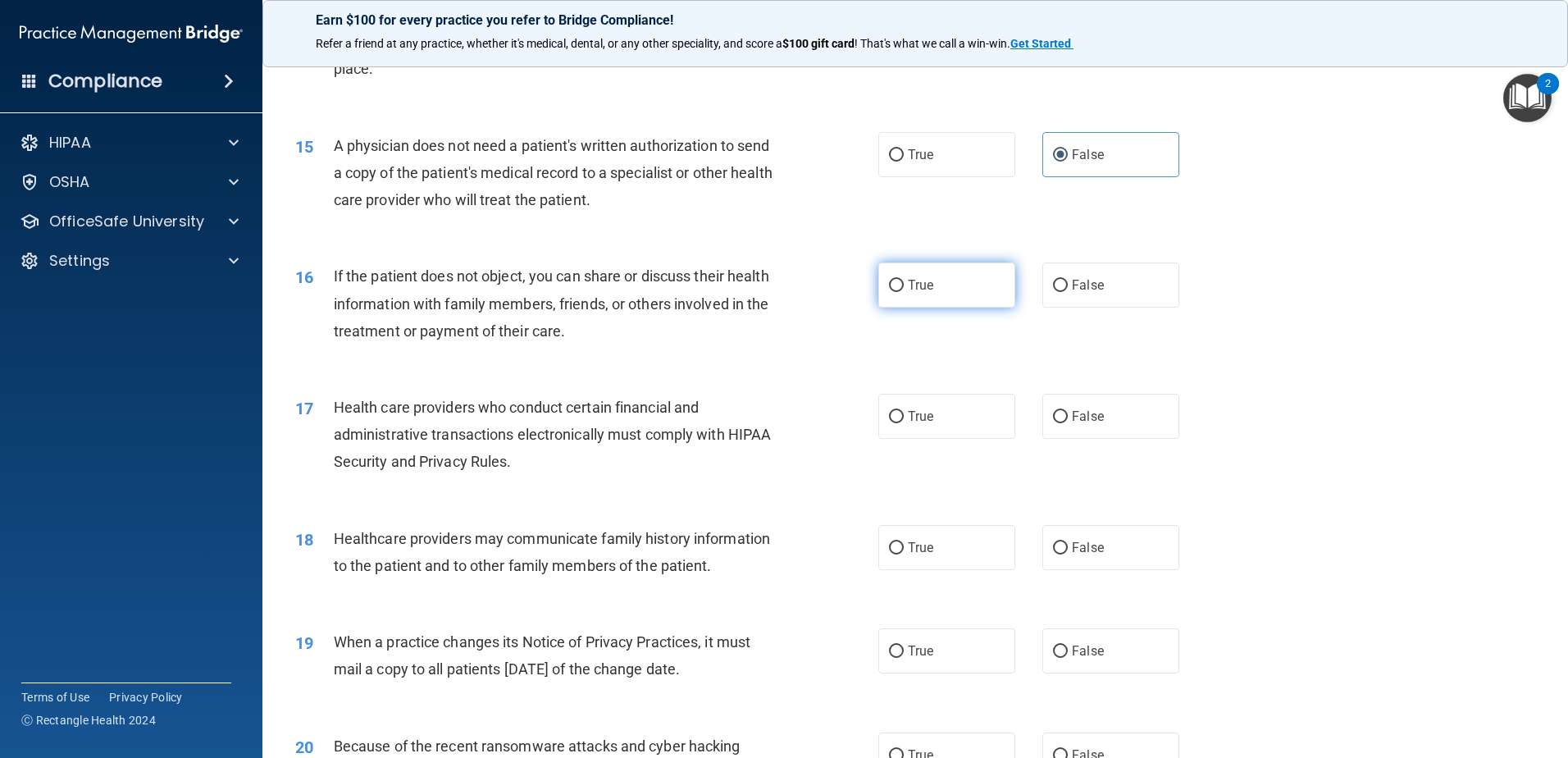
click at [889, 287] on input "True" at bounding box center [896, 286] width 15 height 12
radio input "true"
click at [912, 418] on span "True" at bounding box center [920, 416] width 26 height 16
click at [904, 418] on input "True" at bounding box center [896, 417] width 15 height 12
radio input "true"
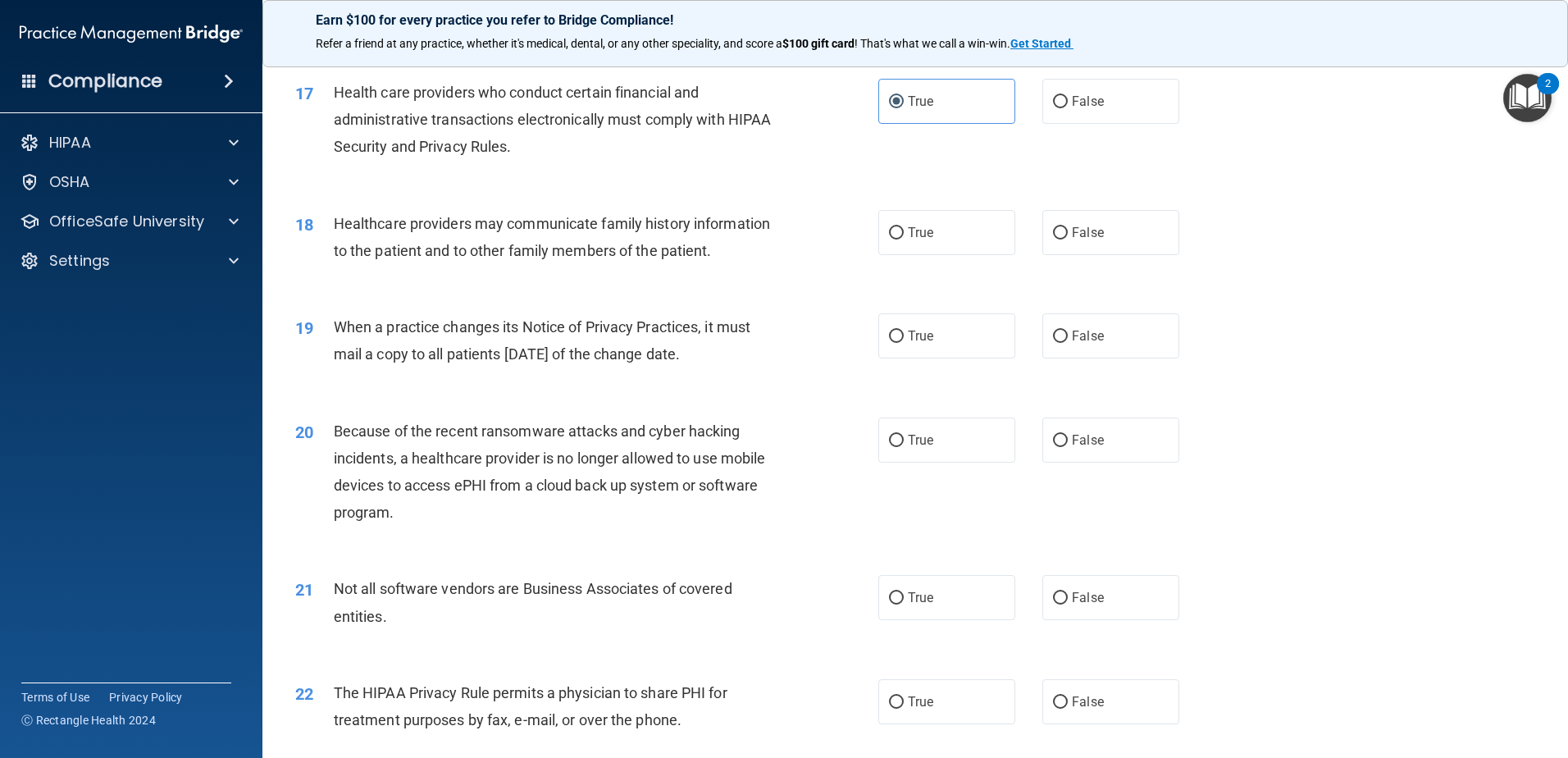
scroll to position [2051, 0]
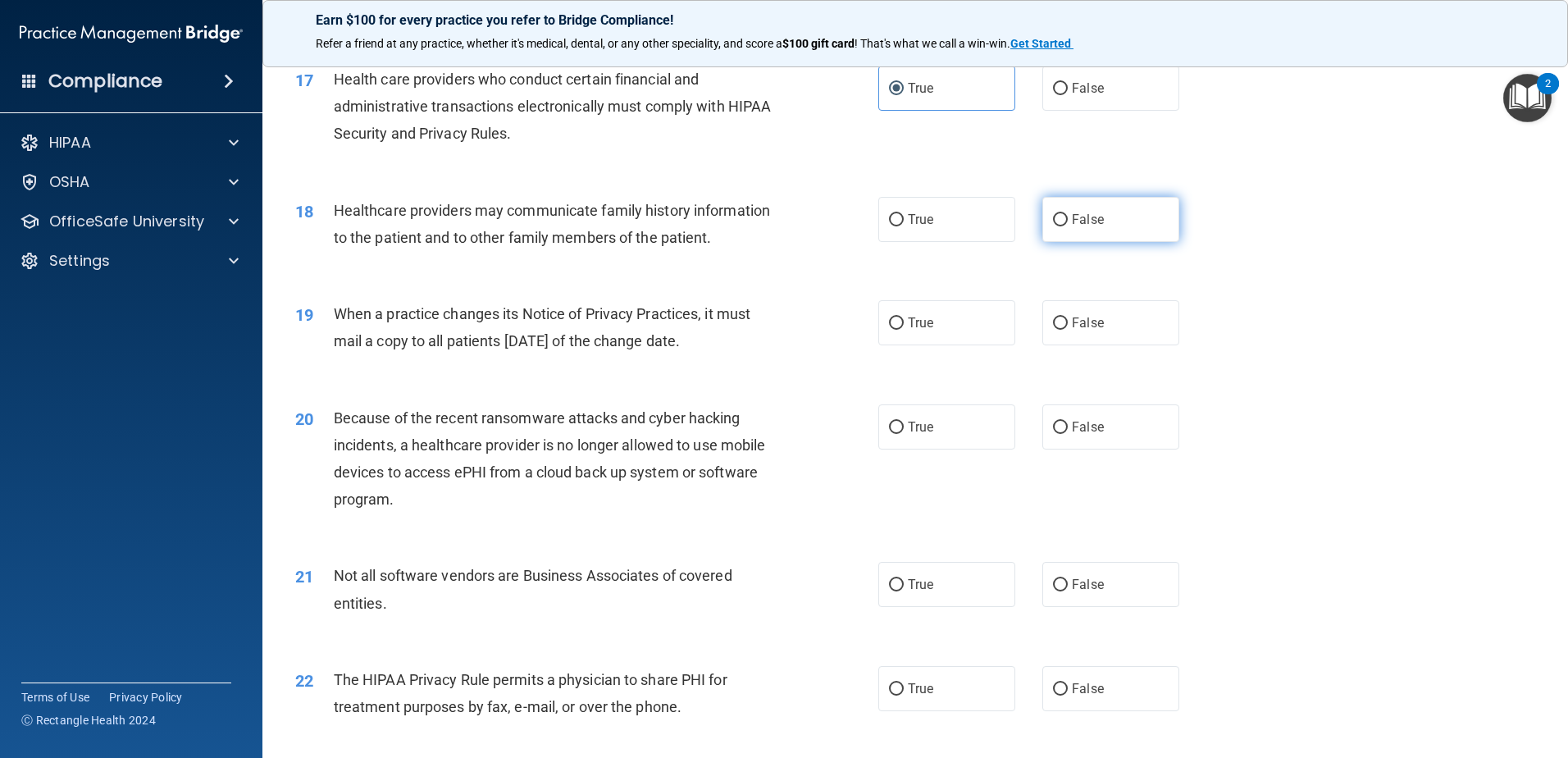
click at [1053, 217] on input "False" at bounding box center [1060, 220] width 15 height 12
radio input "true"
click at [889, 321] on input "True" at bounding box center [896, 324] width 15 height 12
radio input "true"
click at [895, 429] on input "True" at bounding box center [896, 428] width 15 height 12
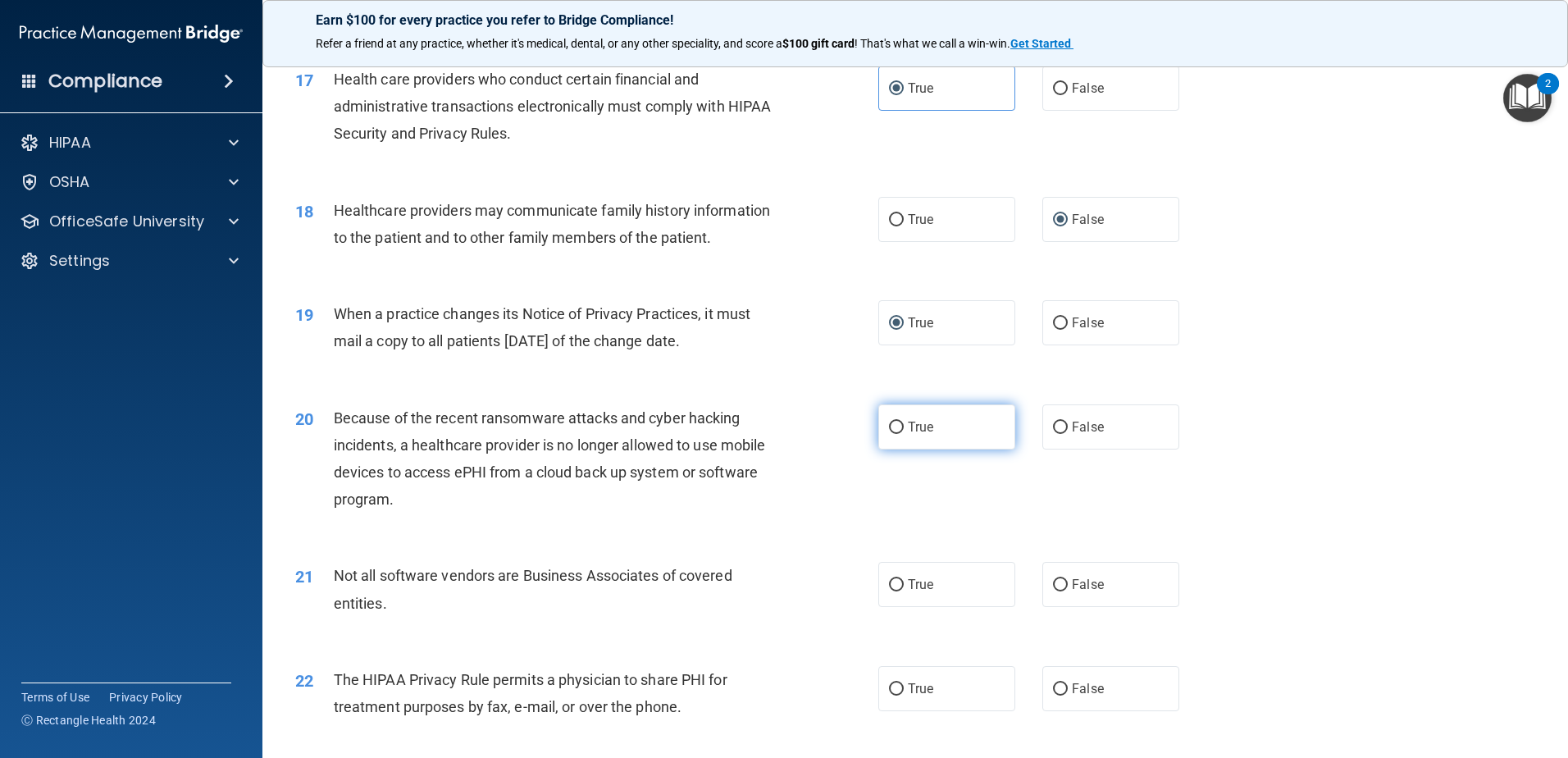
radio input "true"
click at [898, 590] on label "True" at bounding box center [947, 585] width 137 height 45
click at [898, 590] on input "True" at bounding box center [896, 585] width 15 height 12
radio input "true"
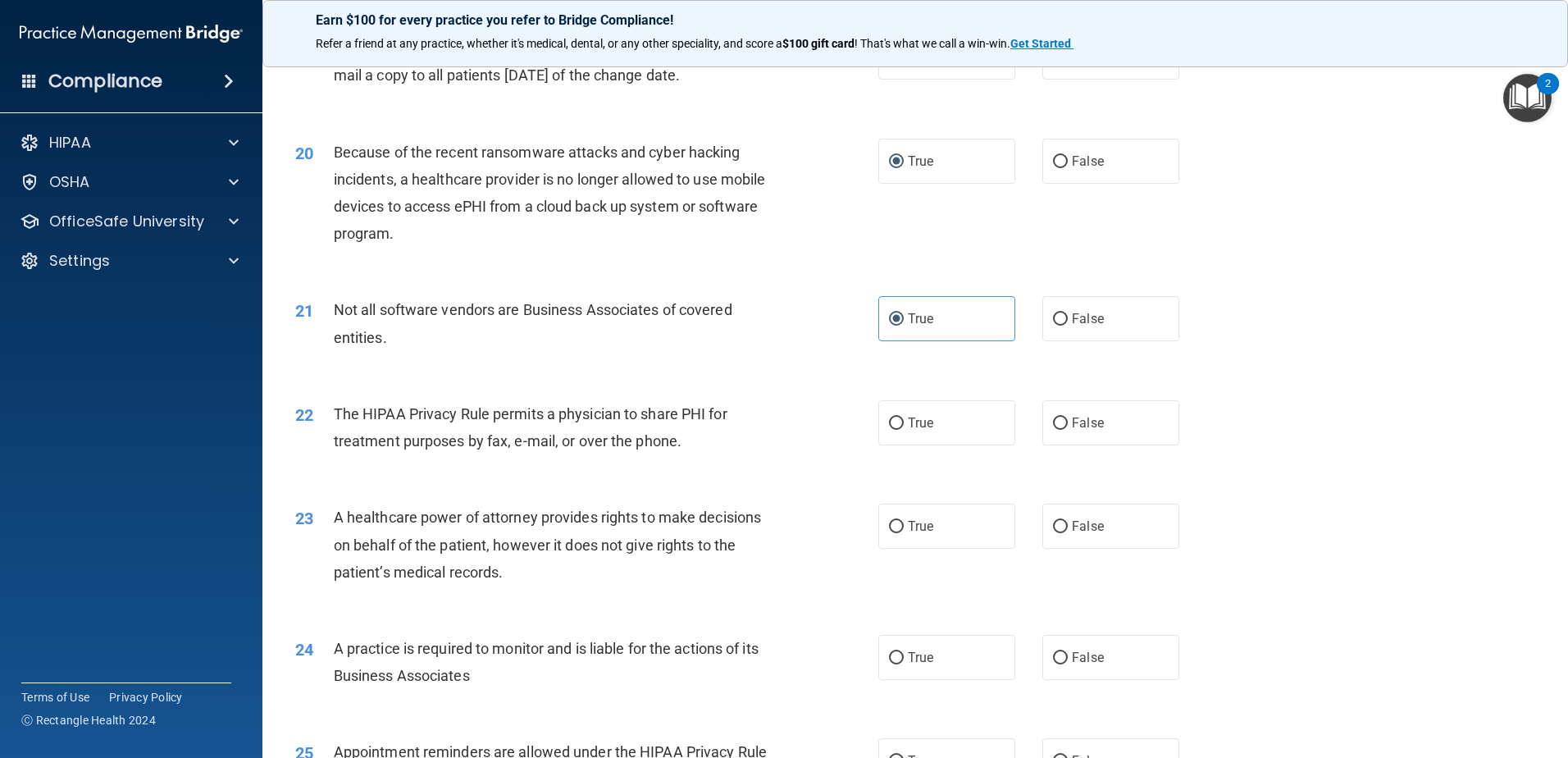
scroll to position [2380, 0]
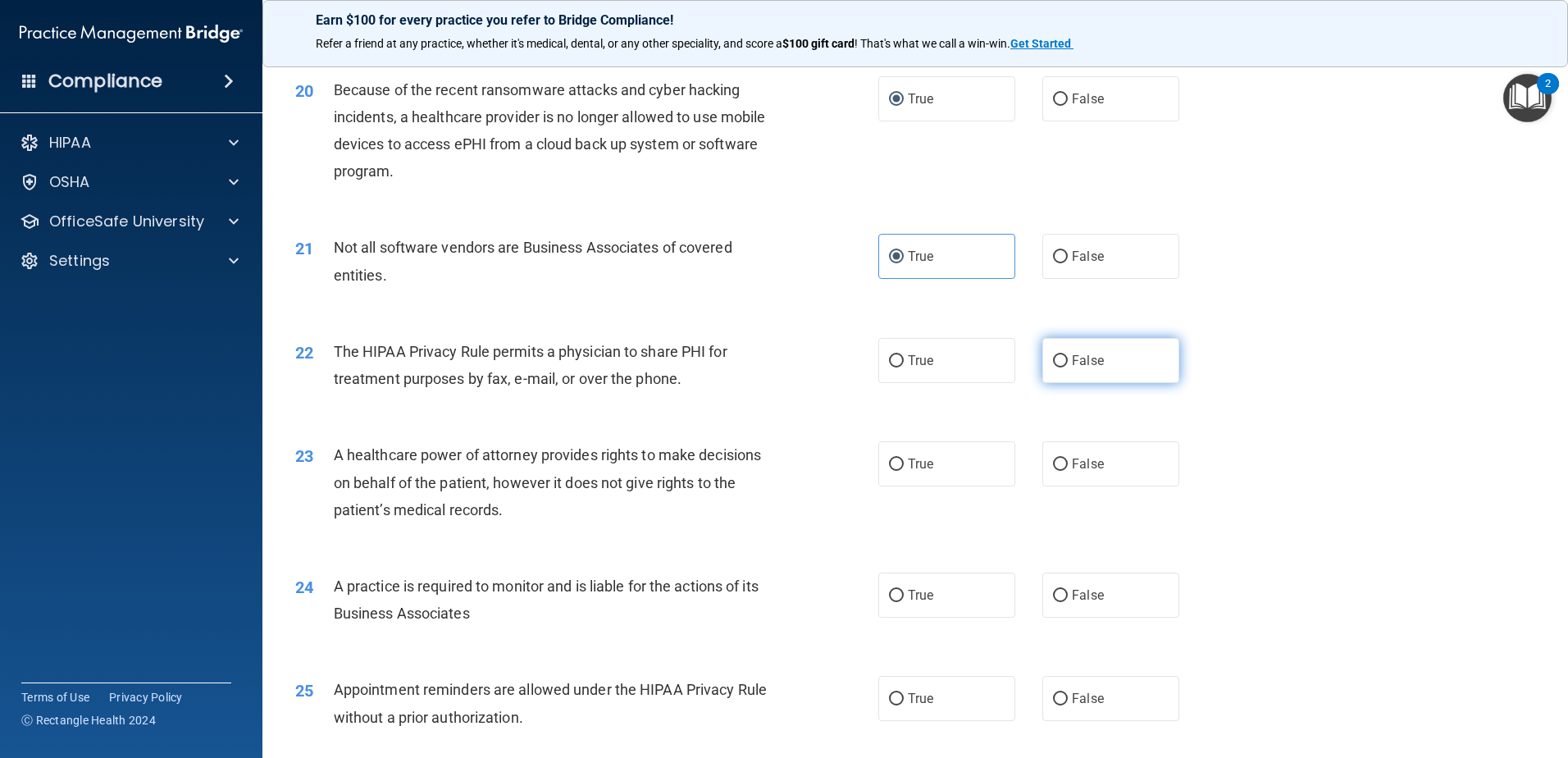
click at [1061, 364] on label "False" at bounding box center [1111, 360] width 137 height 45
click at [1061, 364] on input "False" at bounding box center [1060, 362] width 15 height 12
radio input "true"
click at [900, 458] on label "True" at bounding box center [947, 463] width 137 height 45
click at [900, 459] on input "True" at bounding box center [896, 465] width 15 height 12
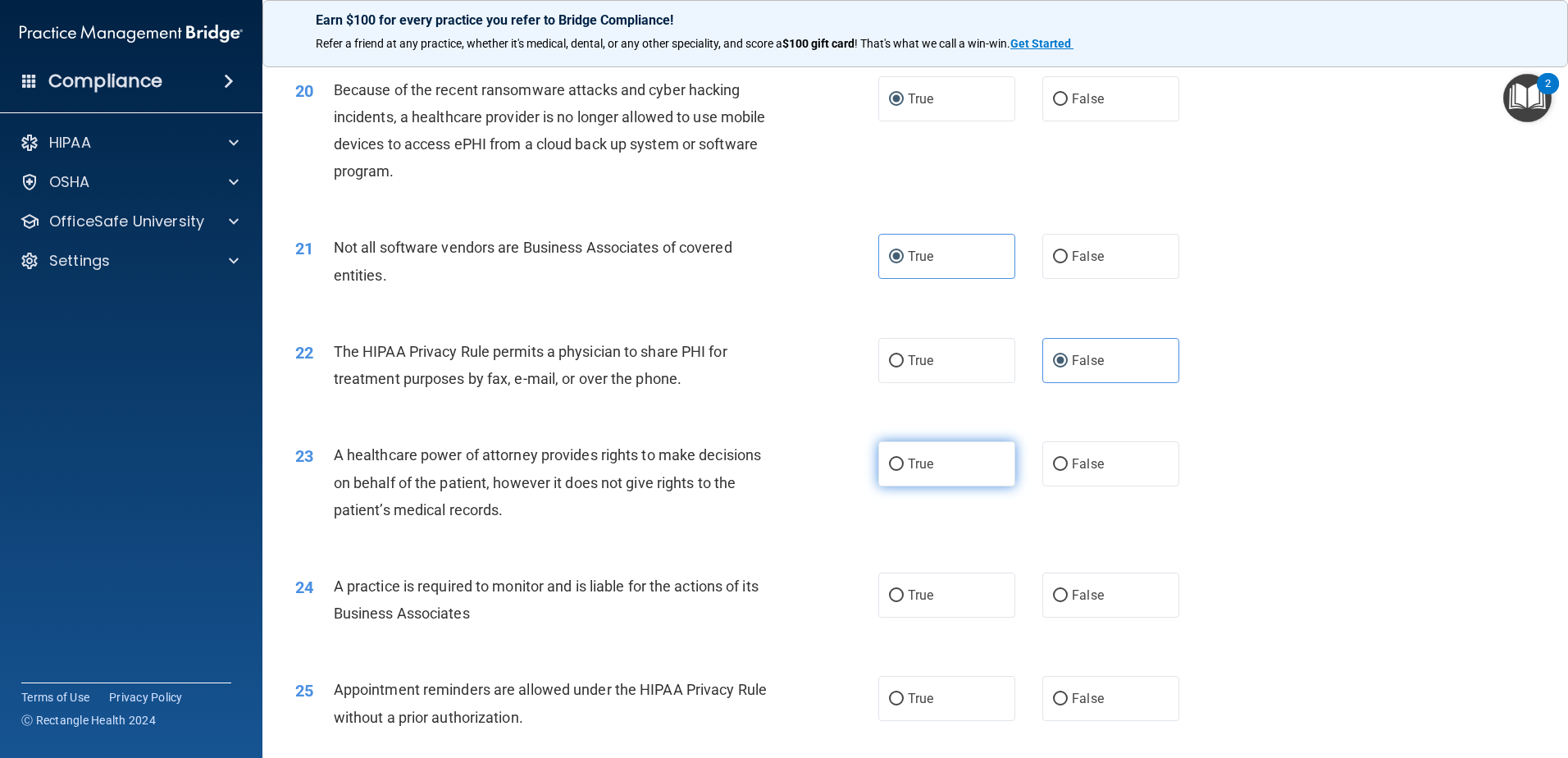
radio input "true"
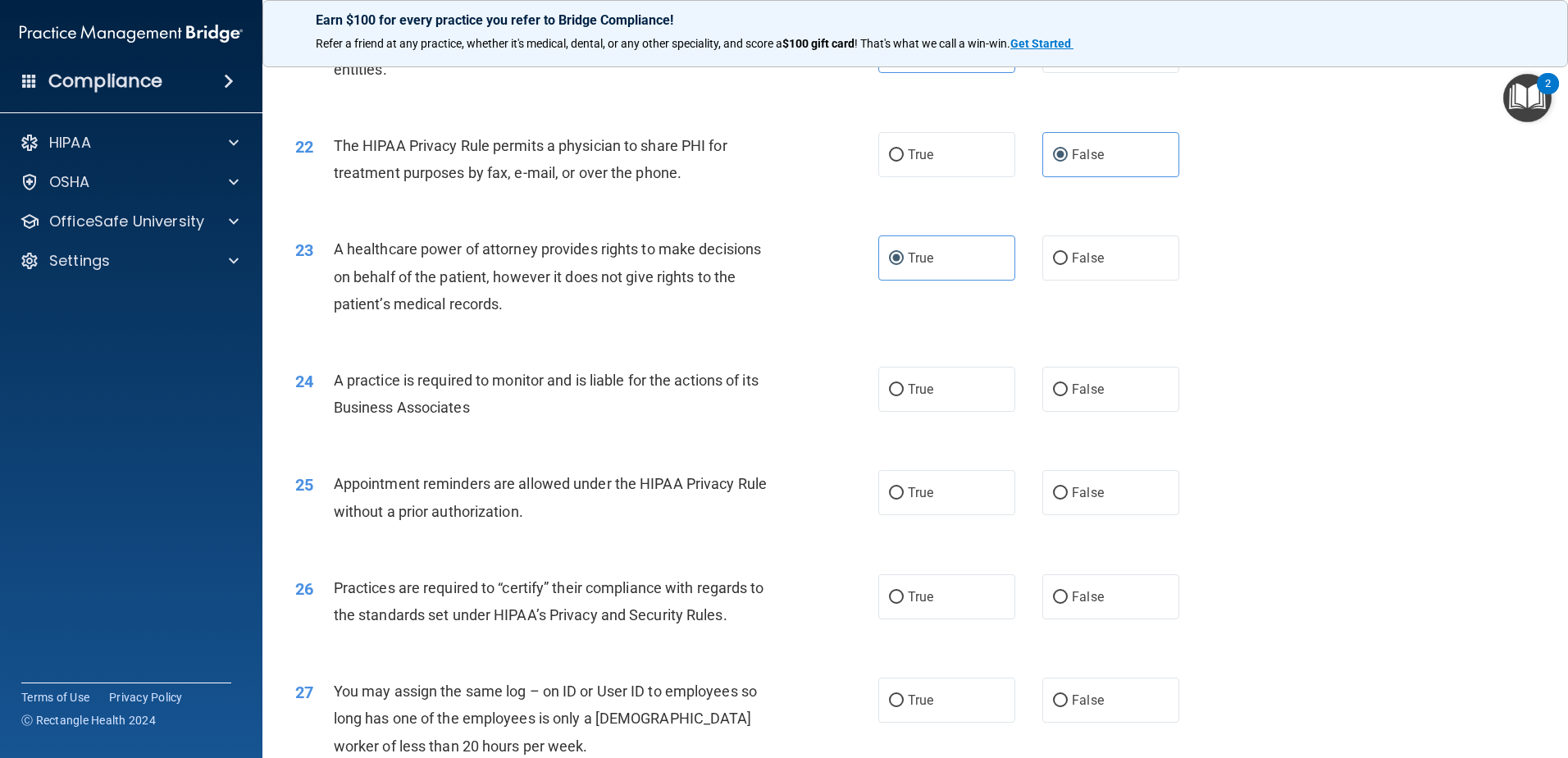
scroll to position [2626, 0]
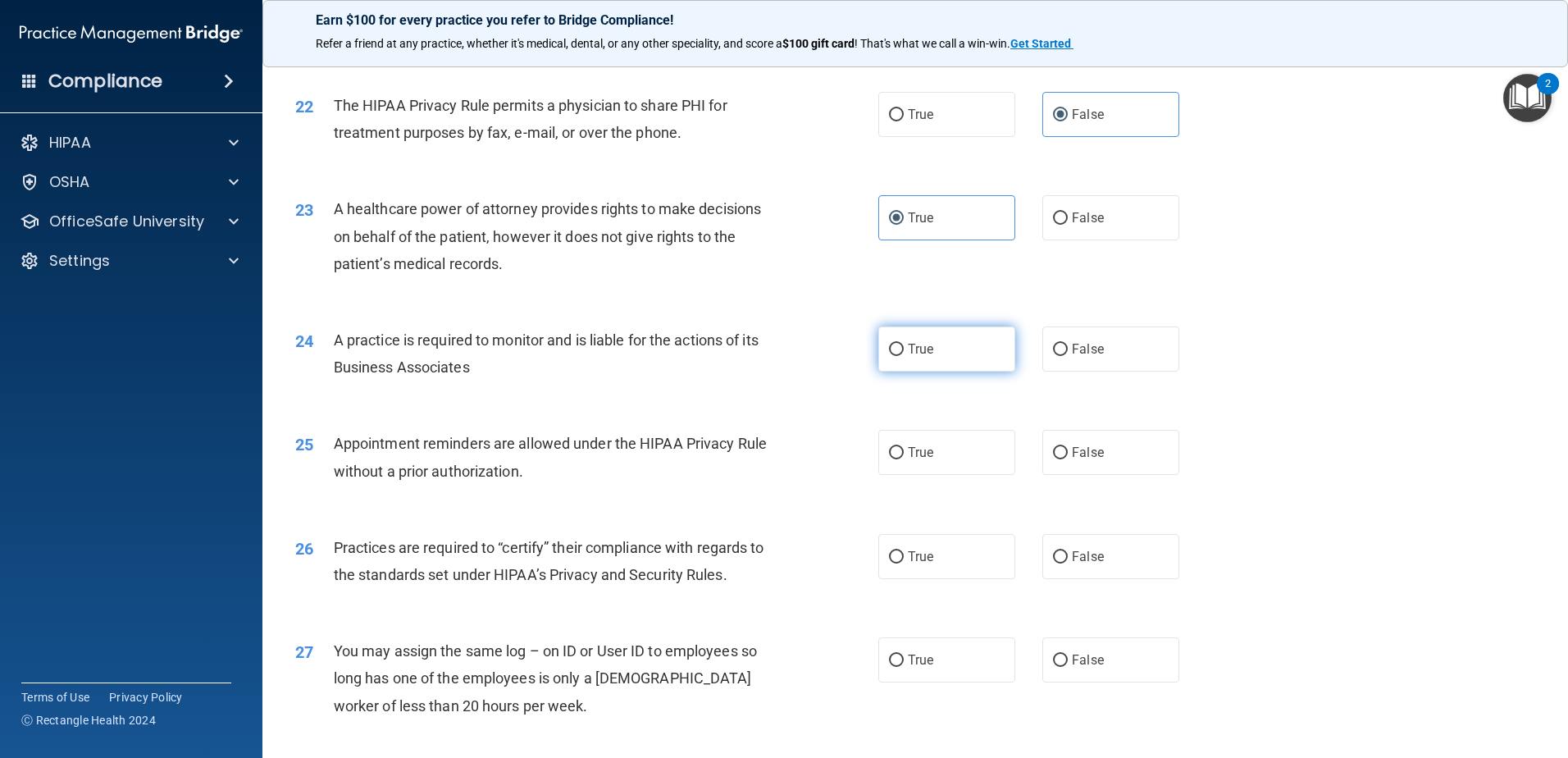
click at [908, 346] on span "True" at bounding box center [920, 350] width 26 height 16
click at [904, 346] on input "True" at bounding box center [896, 350] width 15 height 12
radio input "true"
click at [1059, 357] on label "False" at bounding box center [1111, 349] width 137 height 45
click at [1059, 357] on input "False" at bounding box center [1060, 350] width 15 height 12
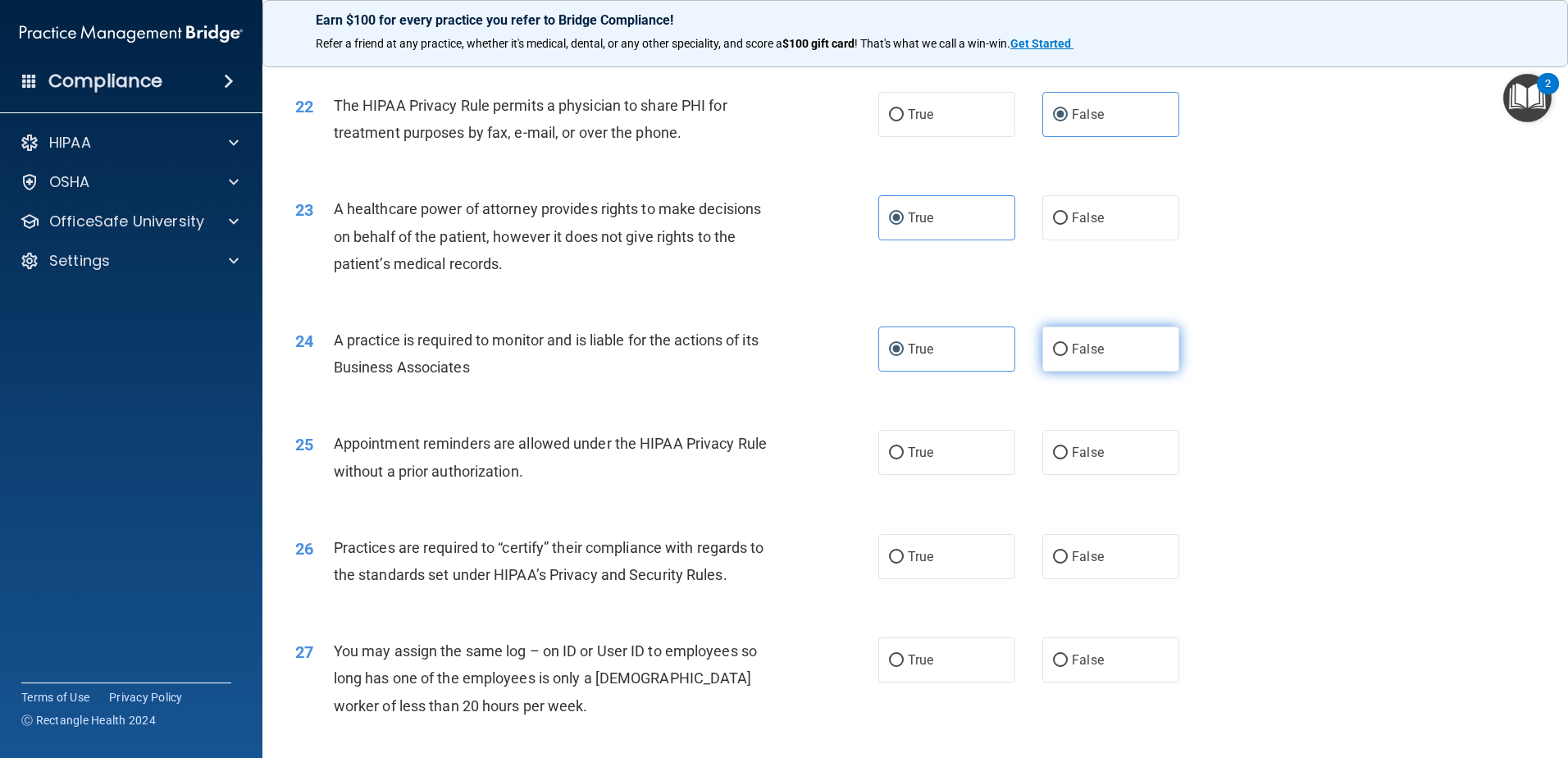
radio input "true"
radio input "false"
click at [1084, 444] on label "False" at bounding box center [1111, 452] width 137 height 45
click at [1068, 447] on input "False" at bounding box center [1060, 453] width 15 height 12
radio input "true"
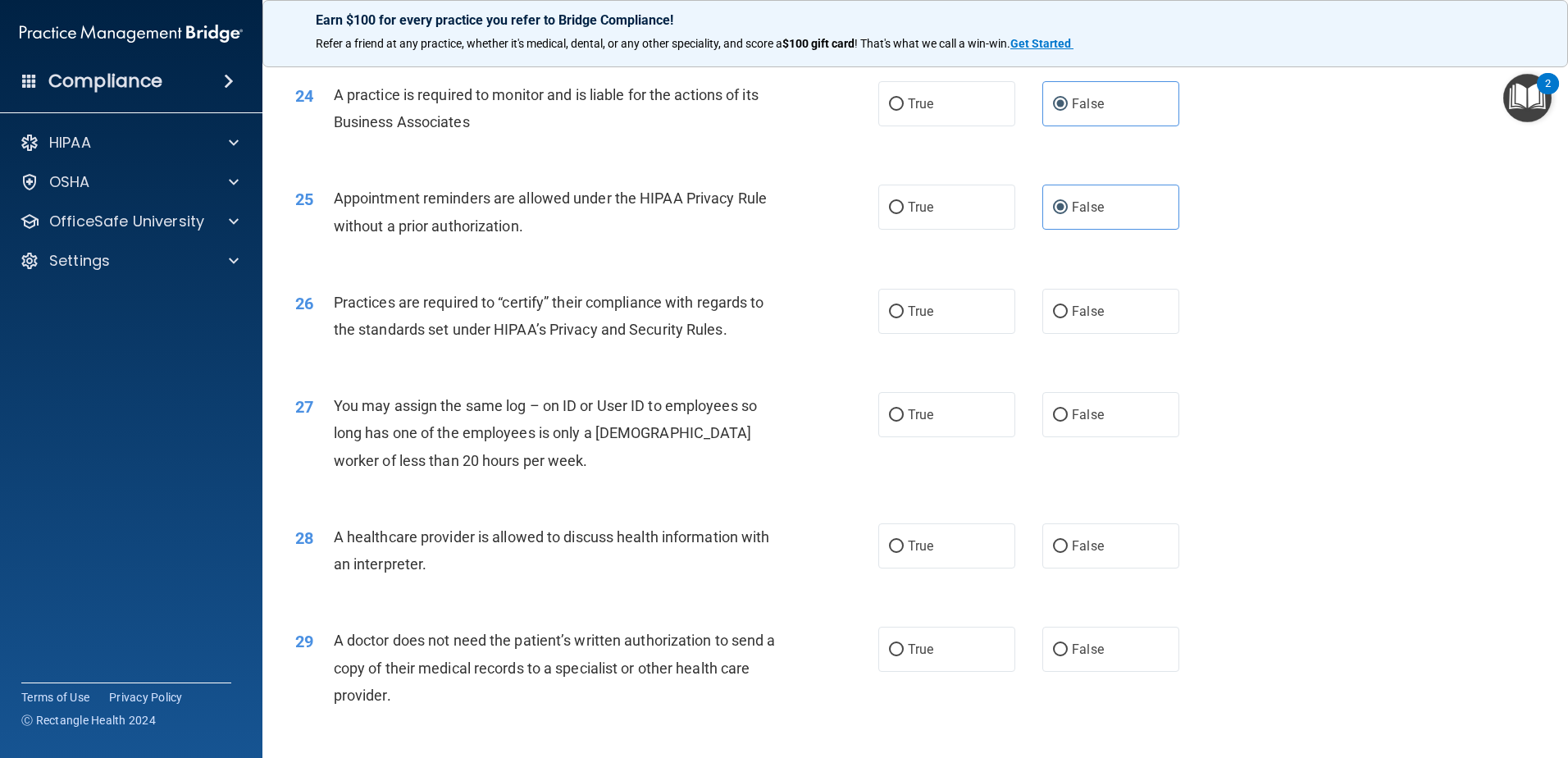
scroll to position [2872, 0]
click at [914, 206] on span "True" at bounding box center [920, 207] width 26 height 16
click at [904, 206] on input "True" at bounding box center [896, 207] width 15 height 12
radio input "true"
radio input "false"
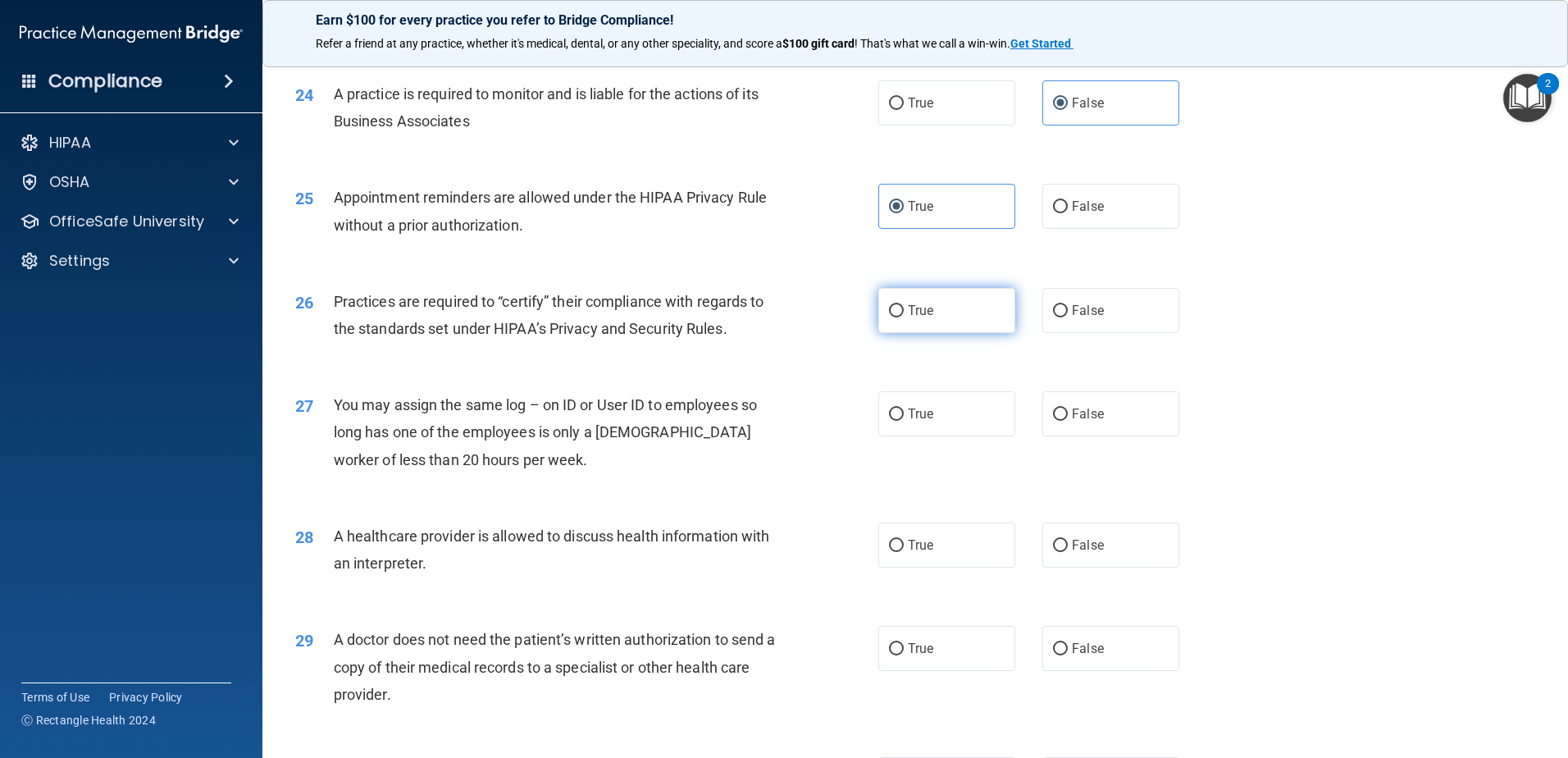
click at [939, 313] on label "True" at bounding box center [947, 310] width 137 height 45
click at [904, 313] on input "True" at bounding box center [896, 312] width 15 height 12
radio input "true"
click at [1072, 415] on span "False" at bounding box center [1088, 414] width 32 height 16
click at [1068, 415] on input "False" at bounding box center [1060, 415] width 15 height 12
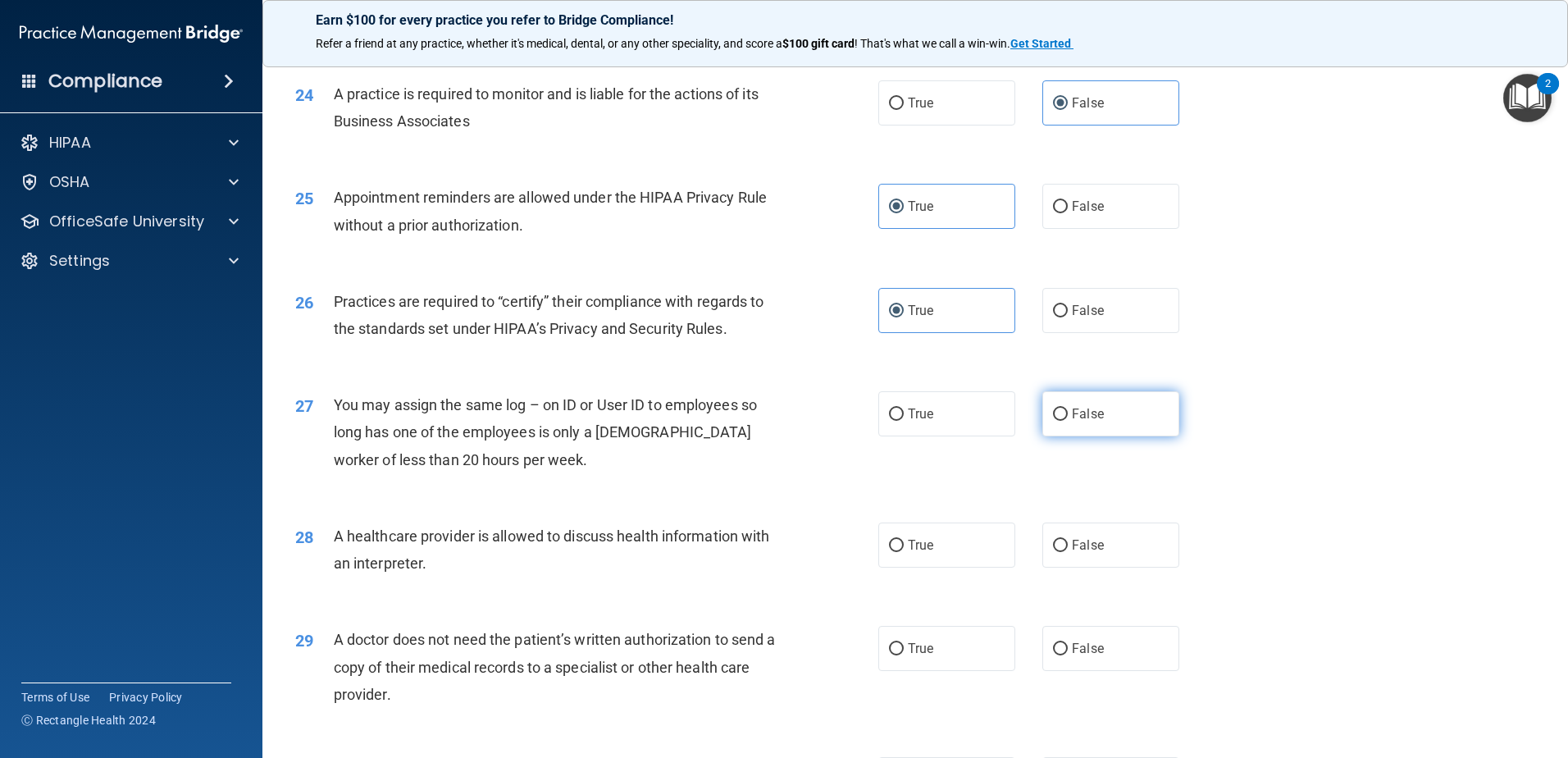
radio input "true"
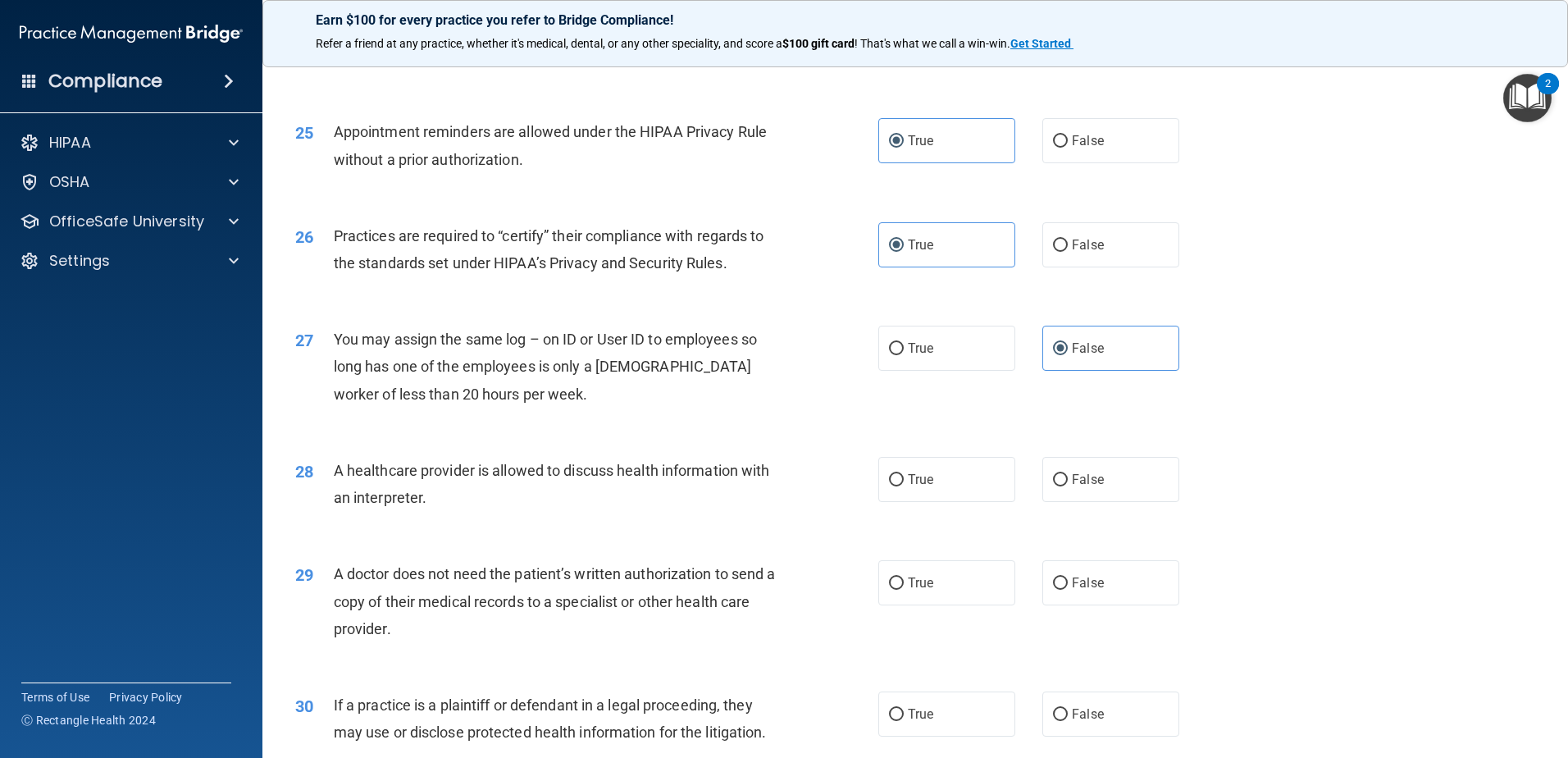
scroll to position [3062, 0]
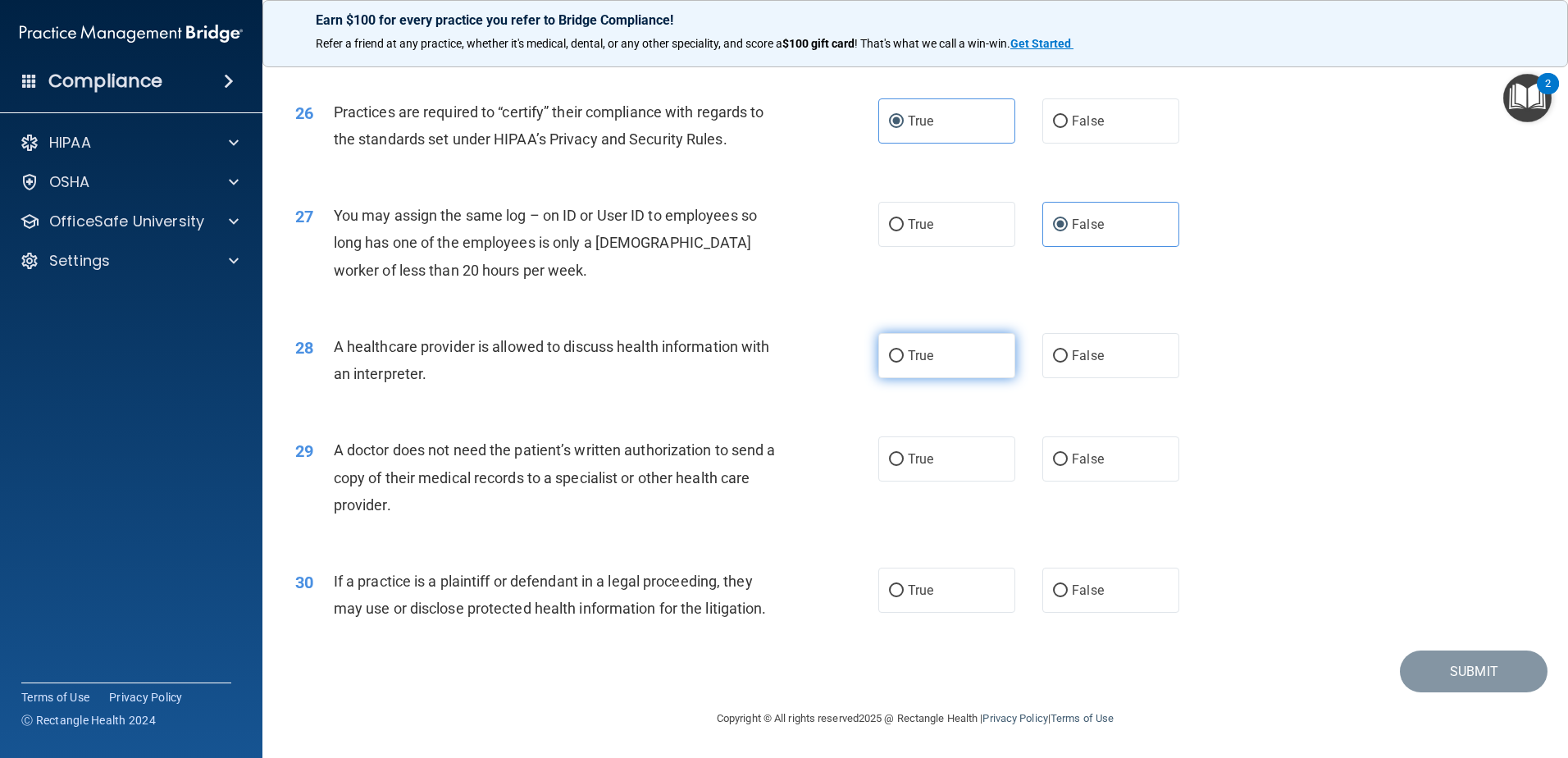
click at [908, 354] on span "True" at bounding box center [920, 356] width 26 height 16
click at [904, 354] on input "True" at bounding box center [896, 357] width 15 height 12
radio input "true"
click at [1082, 367] on label "False" at bounding box center [1111, 355] width 137 height 45
click at [1068, 363] on input "False" at bounding box center [1060, 357] width 15 height 12
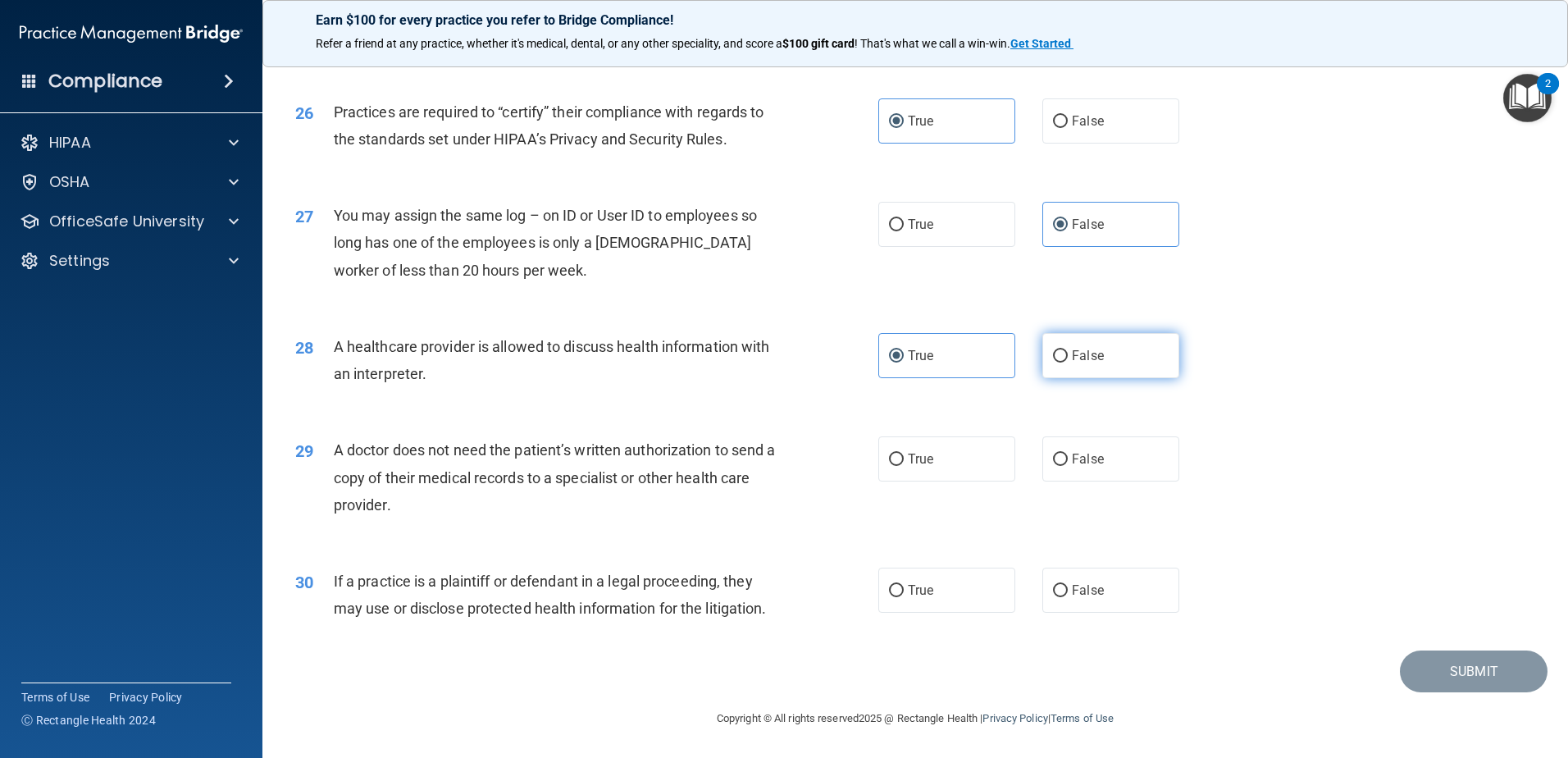
radio input "true"
radio input "false"
click at [1072, 454] on span "False" at bounding box center [1088, 460] width 32 height 16
click at [1068, 454] on input "False" at bounding box center [1060, 460] width 15 height 12
radio input "true"
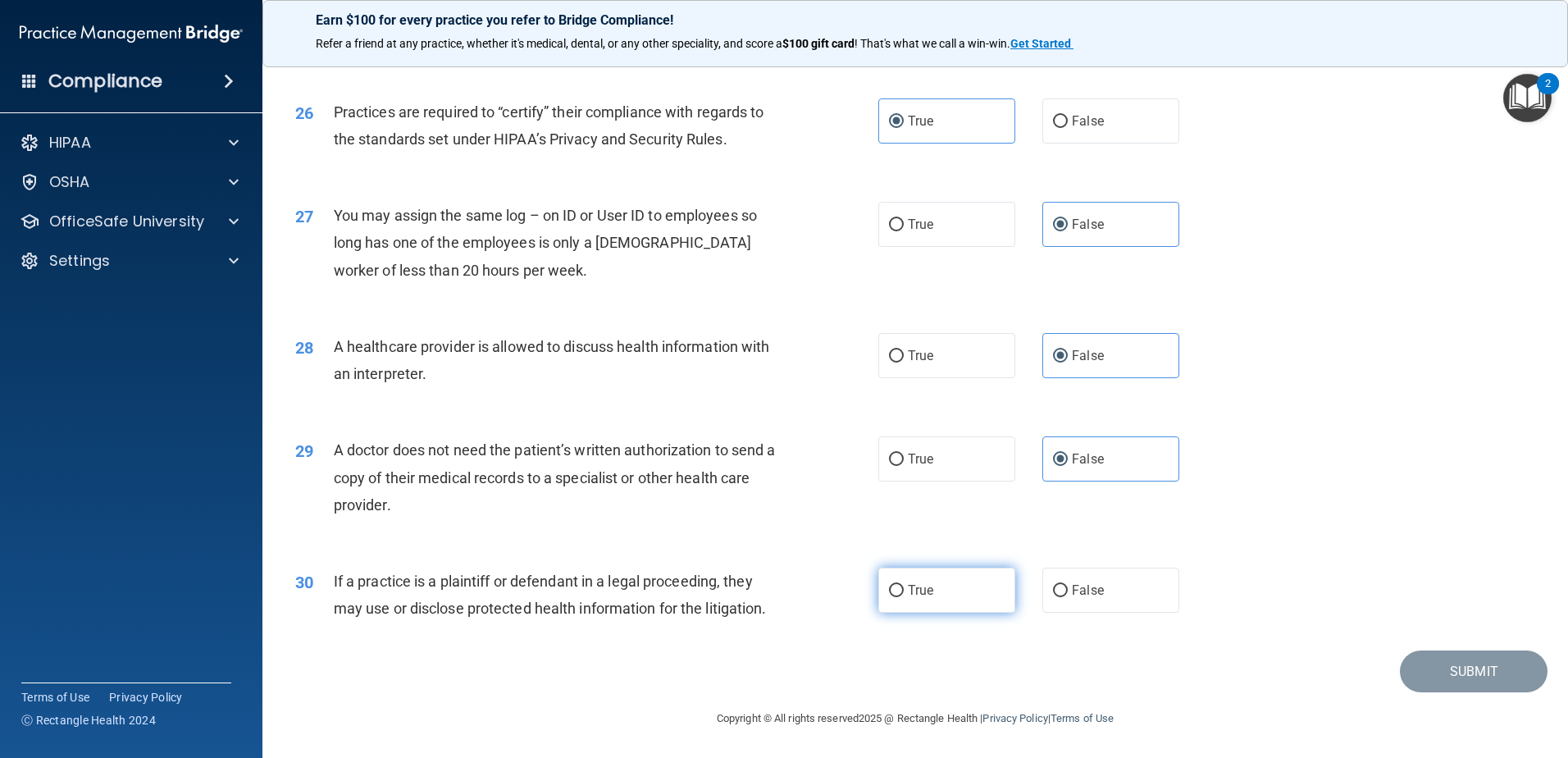
click at [954, 594] on label "True" at bounding box center [947, 590] width 137 height 45
click at [904, 594] on input "True" at bounding box center [896, 592] width 15 height 12
radio input "true"
click at [1495, 675] on button "Submit" at bounding box center [1474, 672] width 148 height 42
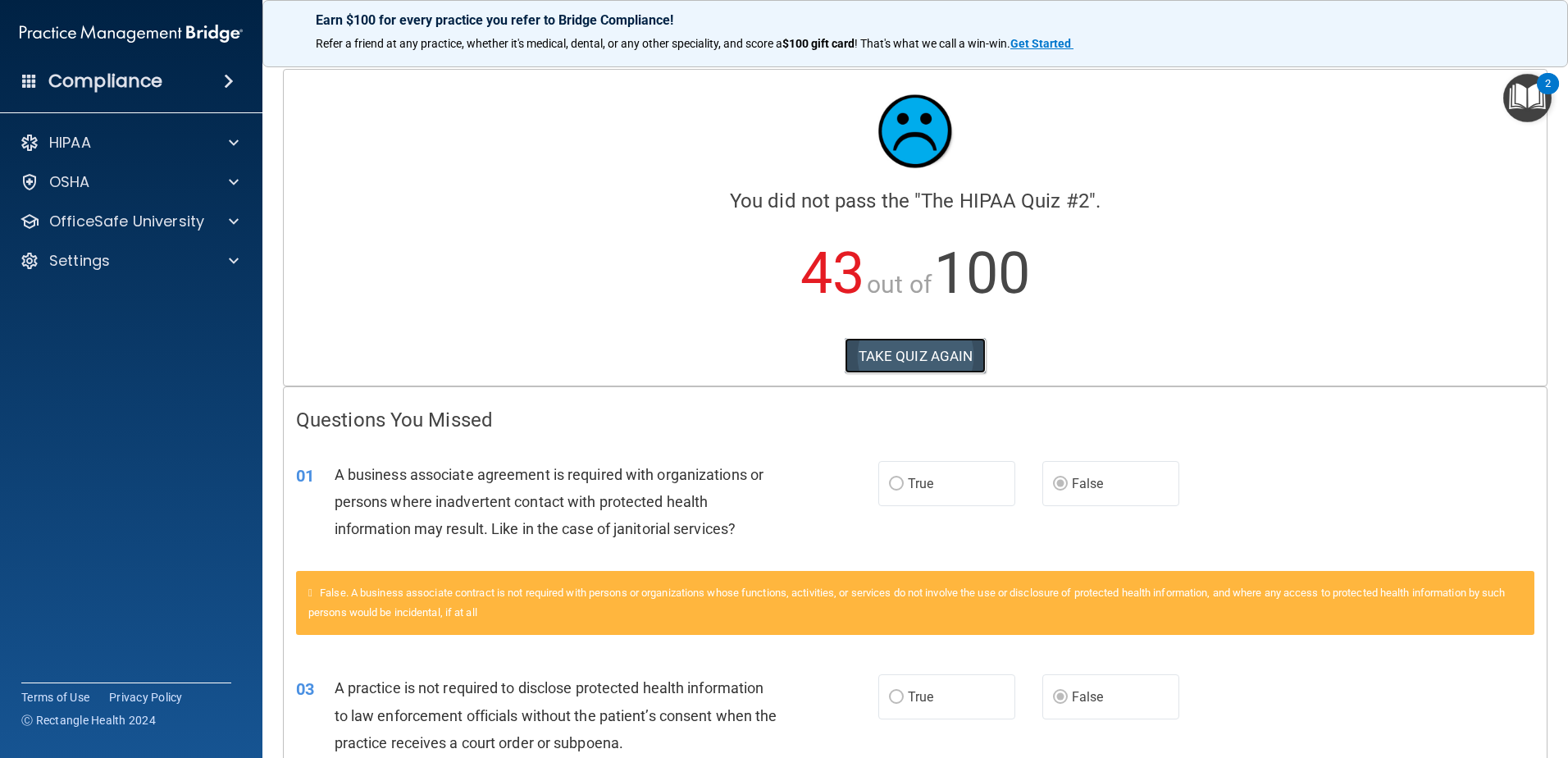
click at [922, 356] on button "TAKE QUIZ AGAIN" at bounding box center [915, 356] width 142 height 36
